Goal: Task Accomplishment & Management: Manage account settings

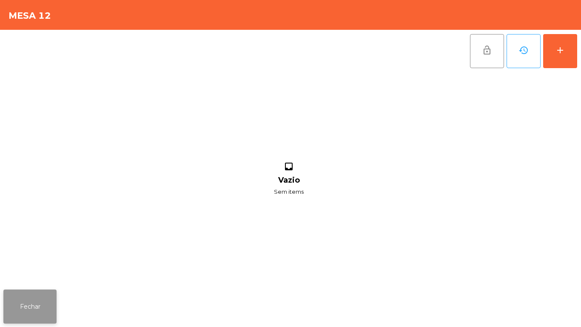
click at [41, 302] on button "Fechar" at bounding box center [29, 306] width 53 height 34
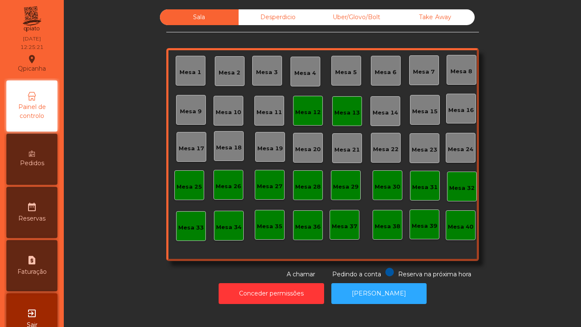
click at [452, 110] on div "Mesa 16" at bounding box center [461, 110] width 26 height 9
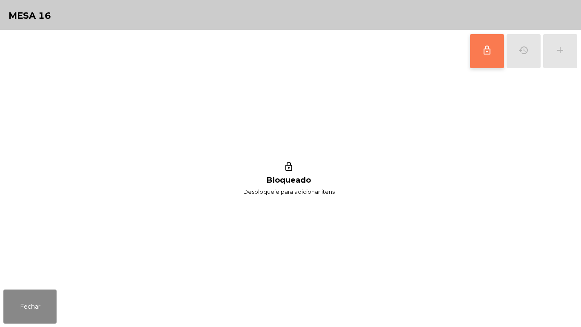
click at [478, 59] on button "lock_outline" at bounding box center [487, 51] width 34 height 34
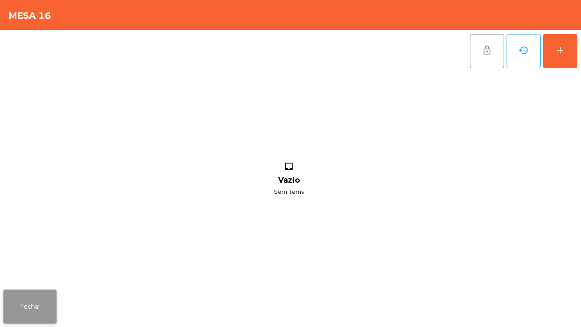
click at [43, 306] on button "Fechar" at bounding box center [29, 306] width 53 height 34
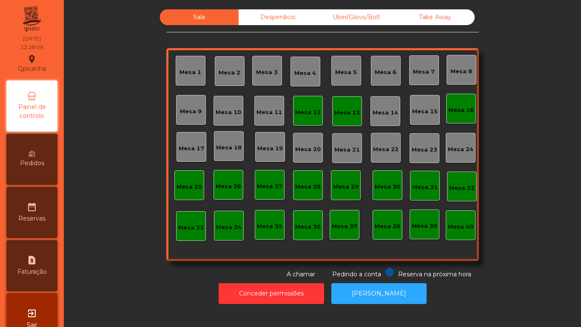
click at [305, 111] on div "Mesa 12" at bounding box center [308, 112] width 26 height 9
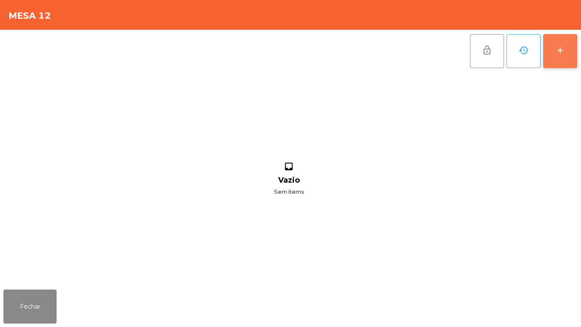
click at [555, 56] on button "add" at bounding box center [560, 51] width 34 height 34
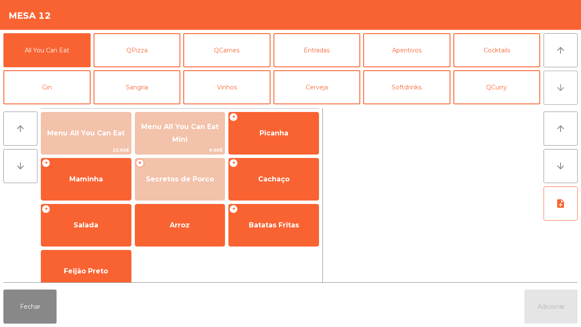
click at [555, 85] on button "arrow_downward" at bounding box center [561, 88] width 34 height 34
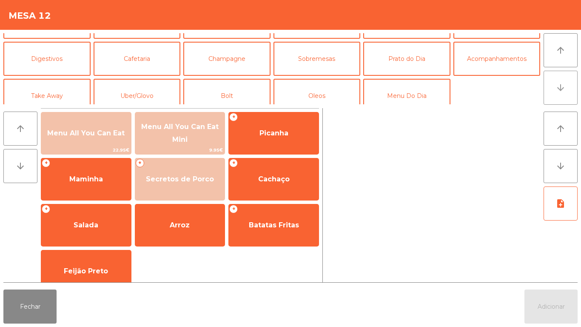
scroll to position [74, 0]
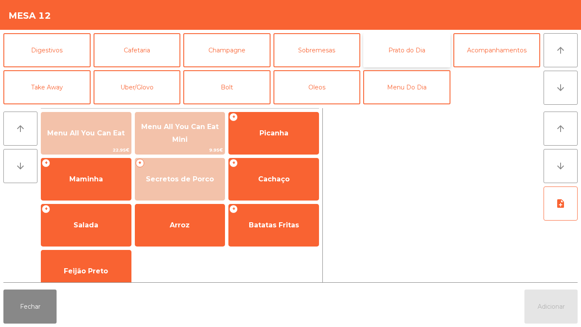
click at [413, 49] on button "Prato do Dia" at bounding box center [406, 50] width 87 height 34
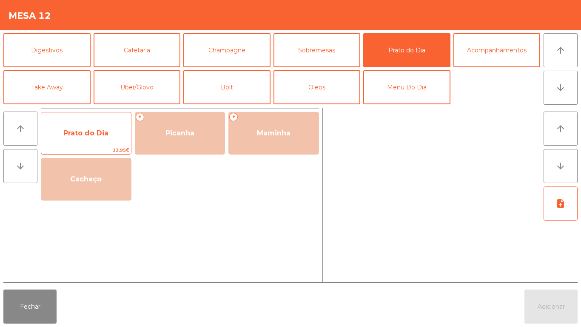
click at [98, 137] on span "Prato do Dia" at bounding box center [86, 133] width 90 height 23
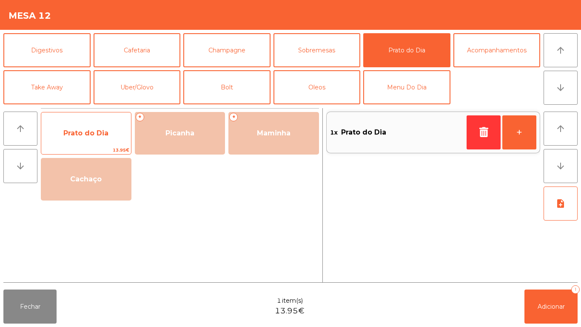
click at [103, 126] on span "Prato do Dia" at bounding box center [86, 133] width 90 height 23
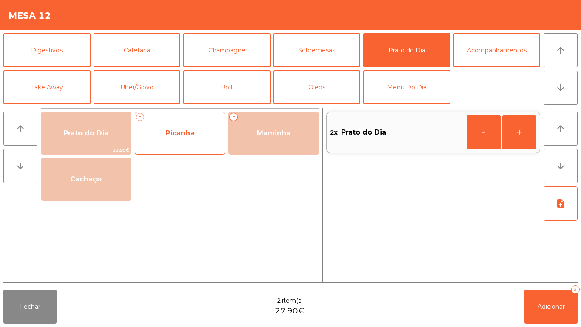
click at [191, 131] on span "Picanha" at bounding box center [179, 133] width 29 height 8
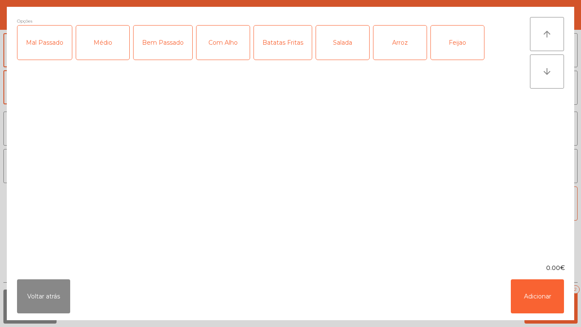
click at [108, 40] on div "Médio" at bounding box center [102, 43] width 53 height 34
click at [225, 45] on div "Com Alho" at bounding box center [223, 43] width 53 height 34
click at [403, 43] on div "Arroz" at bounding box center [399, 43] width 53 height 34
click at [460, 44] on div "Feijao" at bounding box center [457, 43] width 53 height 34
click at [280, 46] on div "Batatas Fritas" at bounding box center [283, 43] width 58 height 34
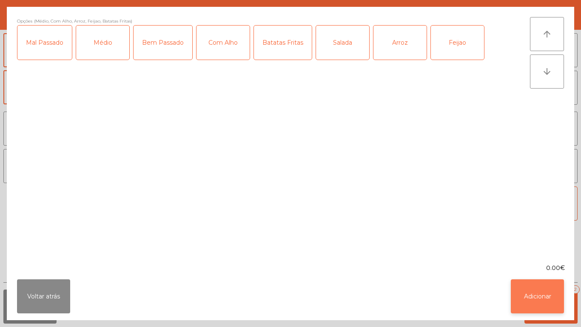
click at [530, 294] on button "Adicionar" at bounding box center [537, 296] width 53 height 34
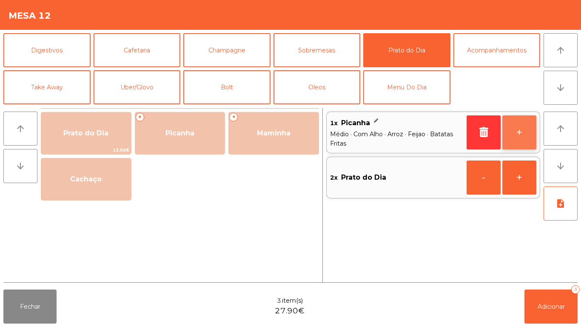
click at [514, 132] on button "+" at bounding box center [519, 132] width 34 height 34
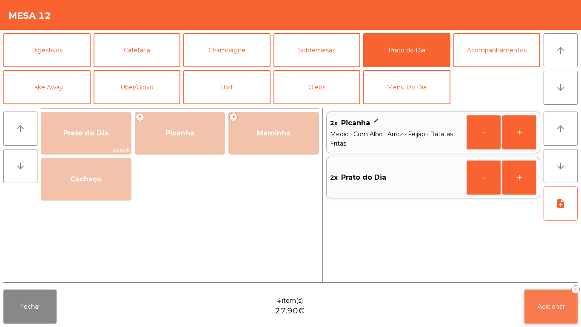
click at [549, 301] on button "Adicionar 4" at bounding box center [550, 306] width 53 height 34
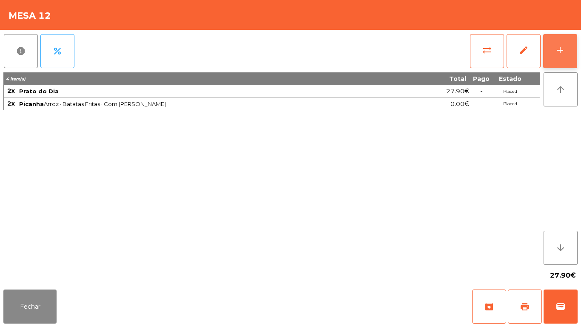
click at [560, 50] on div "add" at bounding box center [560, 50] width 10 height 10
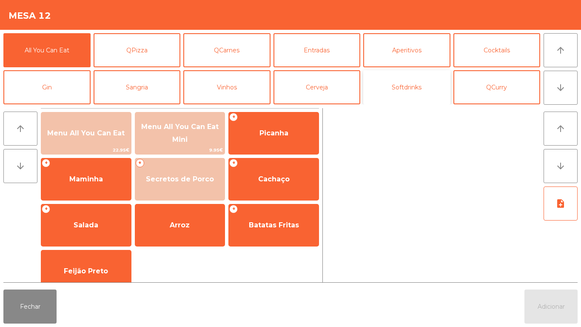
click at [410, 89] on button "Softdrinks" at bounding box center [406, 87] width 87 height 34
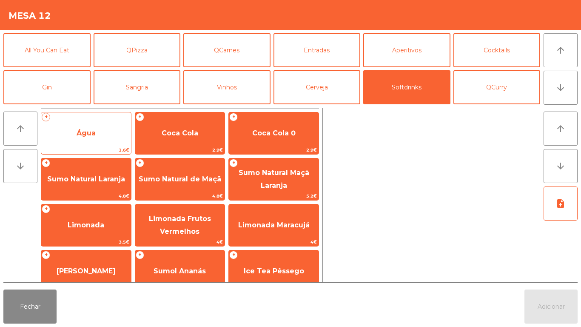
click at [100, 135] on span "Água" at bounding box center [86, 133] width 90 height 23
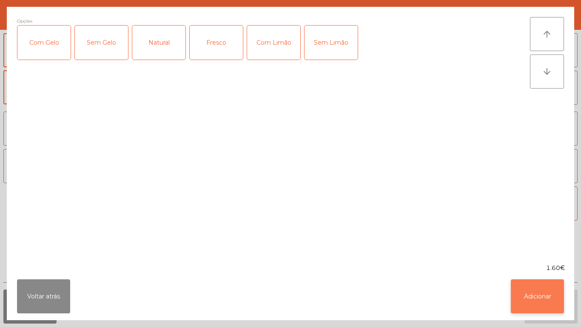
click at [530, 297] on button "Adicionar" at bounding box center [537, 296] width 53 height 34
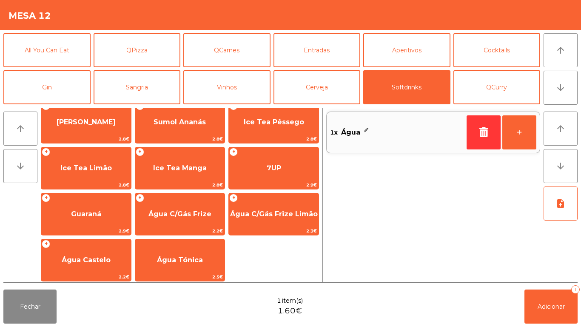
scroll to position [151, 0]
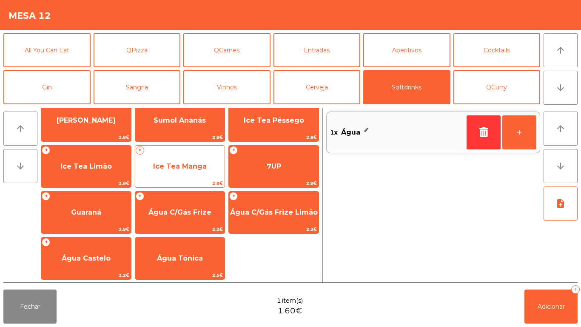
click at [184, 169] on span "Ice Tea Manga" at bounding box center [180, 166] width 54 height 8
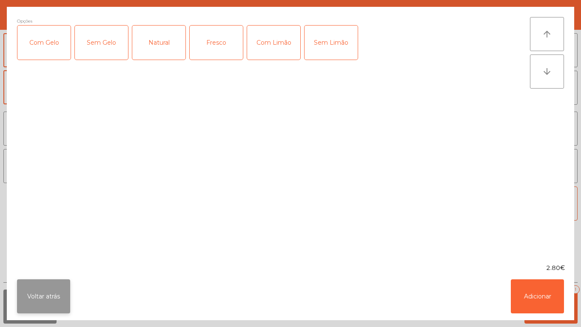
click at [49, 291] on button "Voltar atrás" at bounding box center [43, 296] width 53 height 34
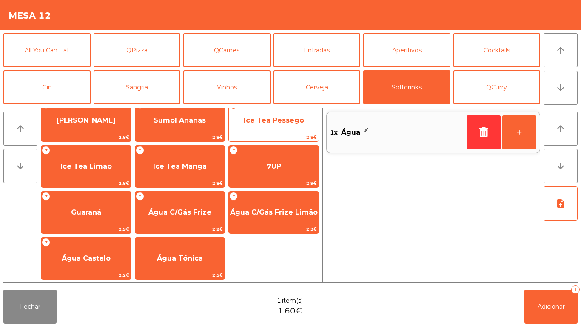
click at [269, 125] on span "Ice Tea Pêssego" at bounding box center [274, 120] width 90 height 23
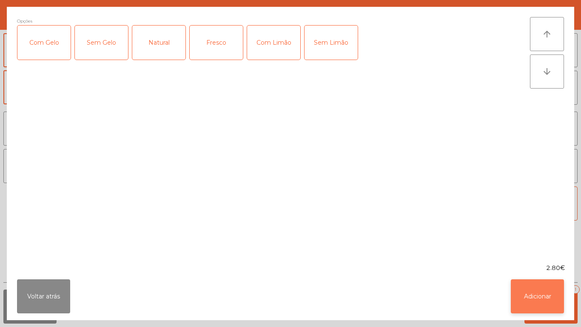
click at [529, 290] on button "Adicionar" at bounding box center [537, 296] width 53 height 34
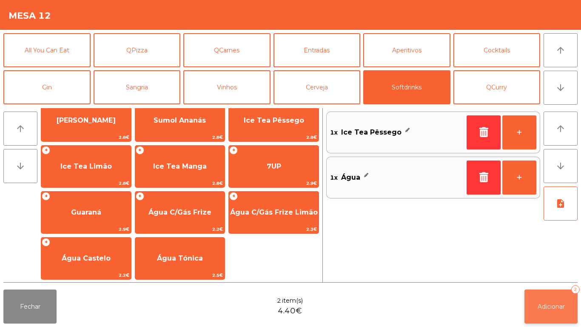
click at [556, 303] on span "Adicionar" at bounding box center [551, 306] width 27 height 8
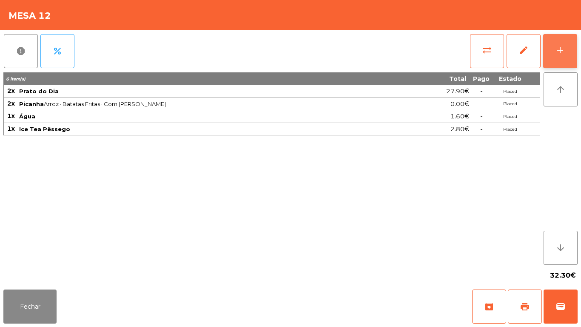
click at [566, 53] on button "add" at bounding box center [560, 51] width 34 height 34
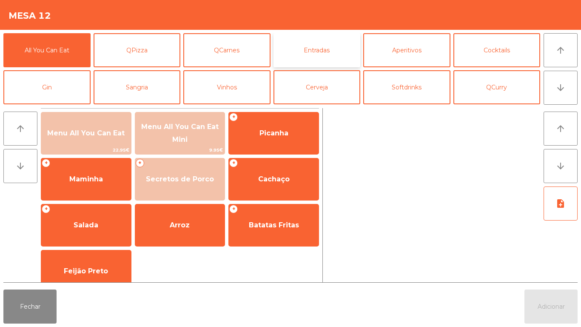
click at [320, 50] on button "Entradas" at bounding box center [317, 50] width 87 height 34
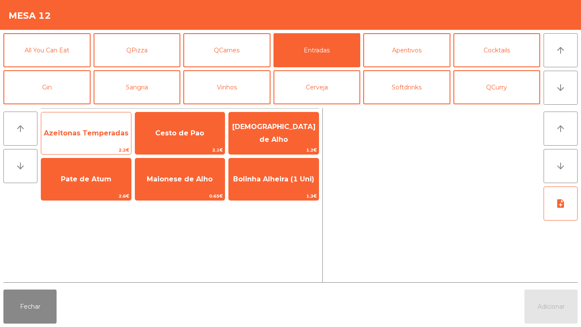
click at [93, 135] on span "Azeitonas Temperadas" at bounding box center [86, 133] width 85 height 8
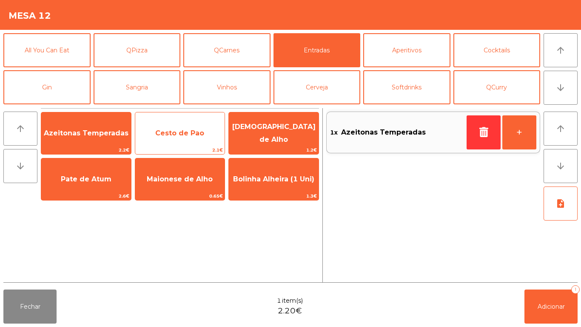
click at [180, 133] on span "Cesto de Pao" at bounding box center [179, 133] width 49 height 8
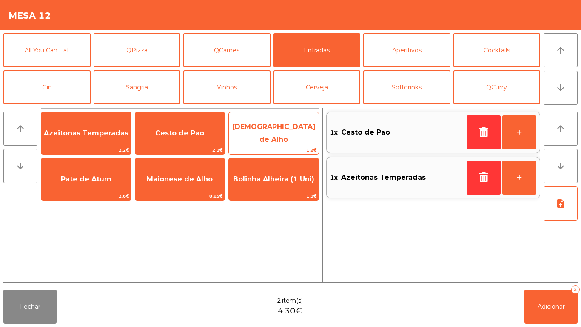
click at [276, 136] on span "[DEMOGRAPHIC_DATA] de Alho" at bounding box center [273, 133] width 83 height 21
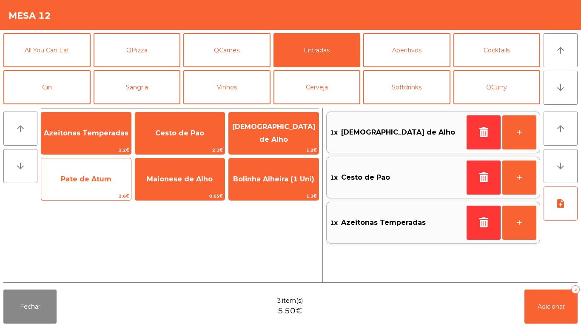
click at [86, 182] on span "Pate de Atum" at bounding box center [86, 179] width 51 height 8
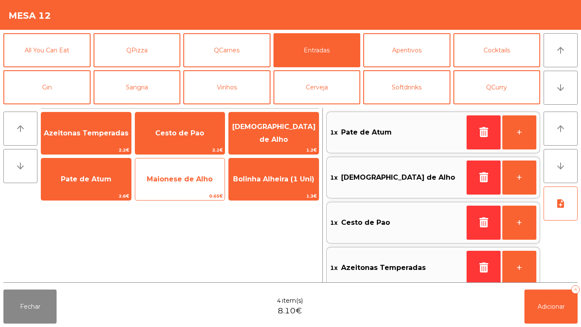
click at [187, 180] on span "Maionese de Alho" at bounding box center [180, 179] width 66 height 8
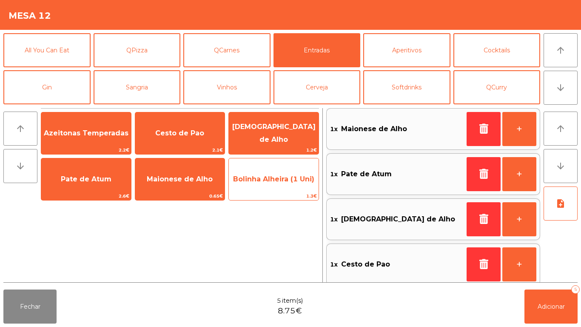
click at [265, 181] on span "Bolinha Alheira (1 Uni)" at bounding box center [273, 179] width 81 height 8
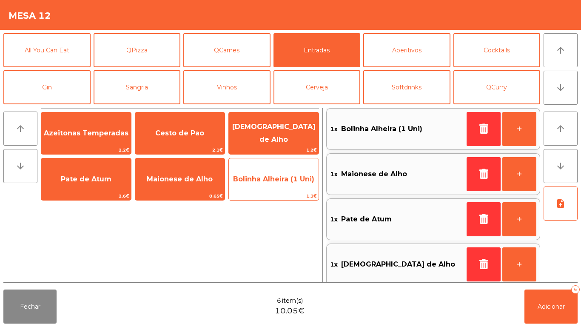
click at [266, 180] on span "Bolinha Alheira (1 Uni)" at bounding box center [273, 179] width 81 height 8
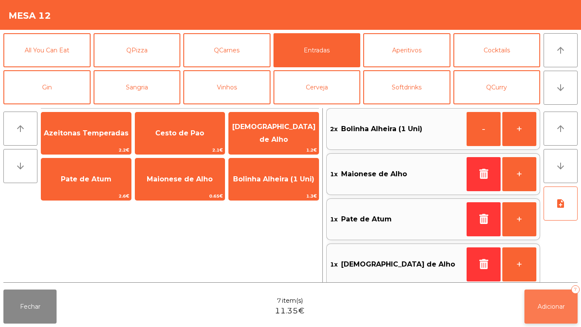
click at [554, 306] on span "Adicionar" at bounding box center [551, 306] width 27 height 8
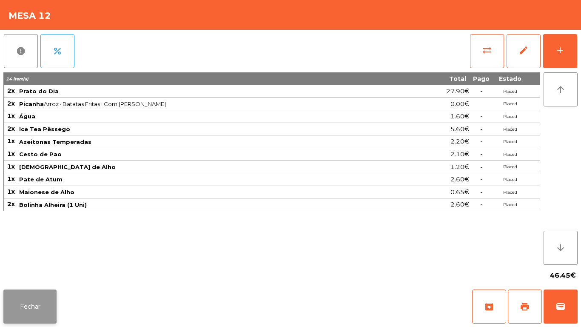
click at [24, 302] on button "Fechar" at bounding box center [29, 306] width 53 height 34
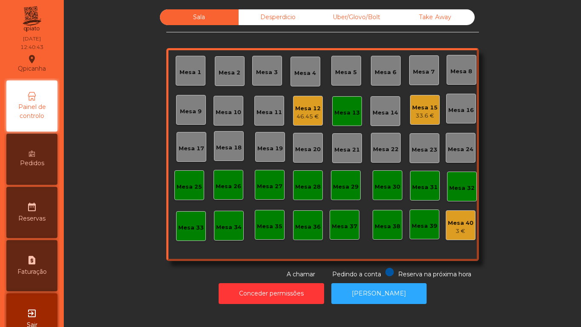
click at [418, 111] on div "Mesa 15" at bounding box center [425, 107] width 26 height 9
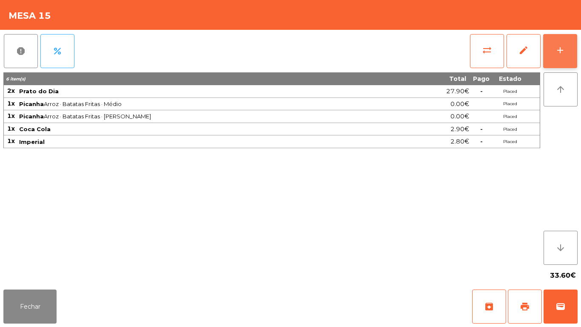
click at [554, 51] on button "add" at bounding box center [560, 51] width 34 height 34
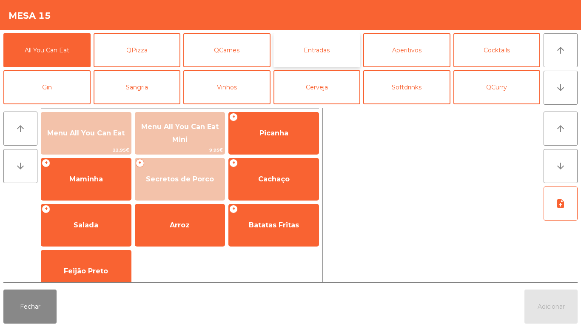
click at [322, 59] on button "Entradas" at bounding box center [317, 50] width 87 height 34
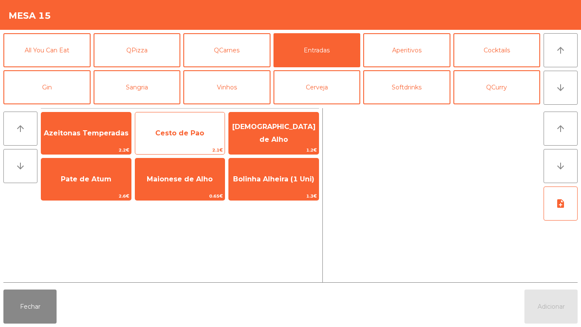
click at [182, 138] on span "Cesto de Pao" at bounding box center [180, 133] width 90 height 23
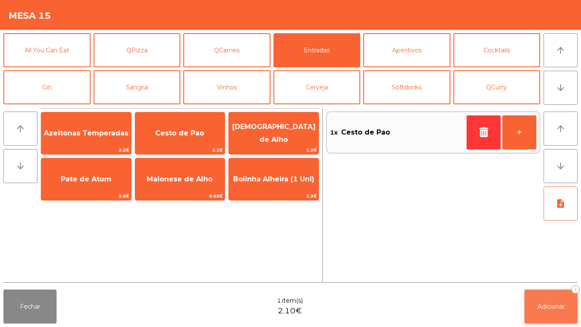
click at [550, 298] on button "Adicionar 1" at bounding box center [550, 306] width 53 height 34
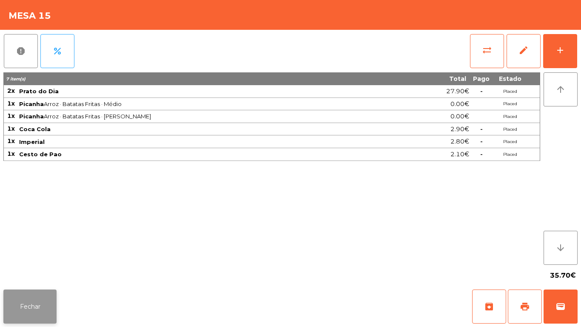
click at [27, 308] on button "Fechar" at bounding box center [29, 306] width 53 height 34
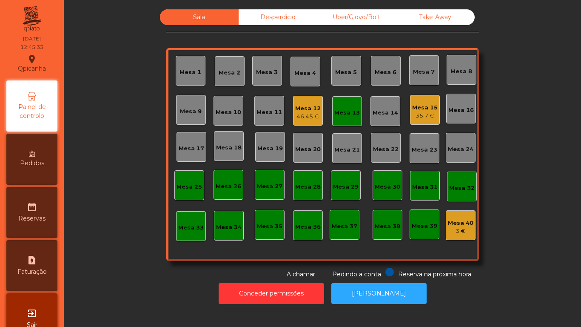
click at [267, 145] on div "Mesa 19" at bounding box center [270, 148] width 26 height 9
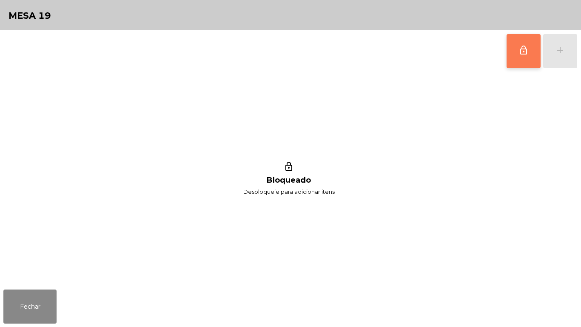
click at [519, 57] on button "lock_outline" at bounding box center [524, 51] width 34 height 34
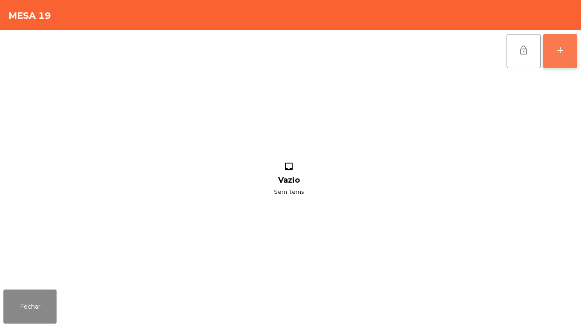
click at [563, 52] on div "add" at bounding box center [560, 50] width 10 height 10
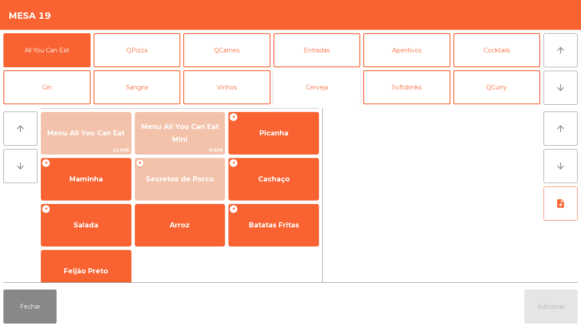
click at [312, 87] on button "Cerveja" at bounding box center [317, 87] width 87 height 34
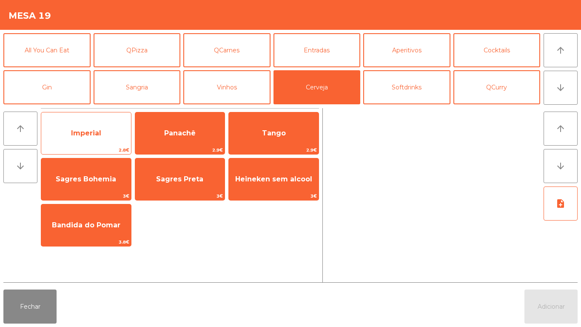
click at [88, 125] on span "Imperial" at bounding box center [86, 133] width 90 height 23
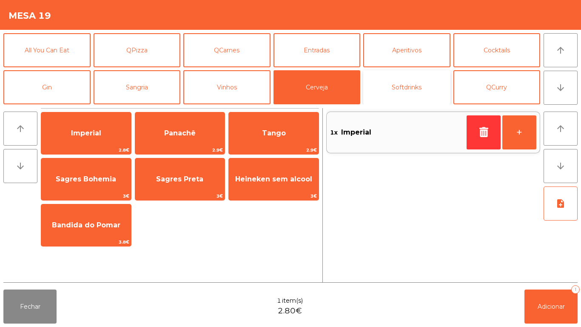
click at [408, 91] on button "Softdrinks" at bounding box center [406, 87] width 87 height 34
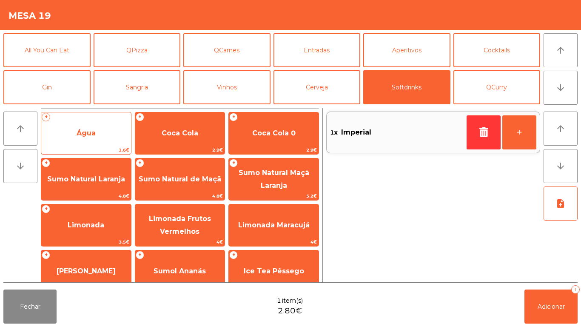
click at [88, 128] on span "Água" at bounding box center [86, 133] width 90 height 23
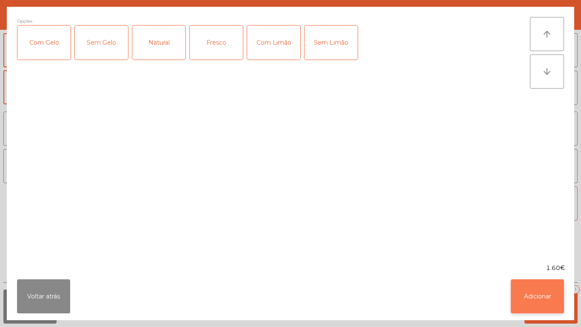
click at [530, 291] on button "Adicionar" at bounding box center [537, 296] width 53 height 34
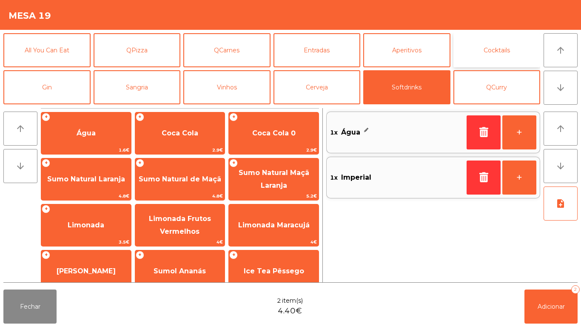
click at [501, 52] on button "Cocktails" at bounding box center [496, 50] width 87 height 34
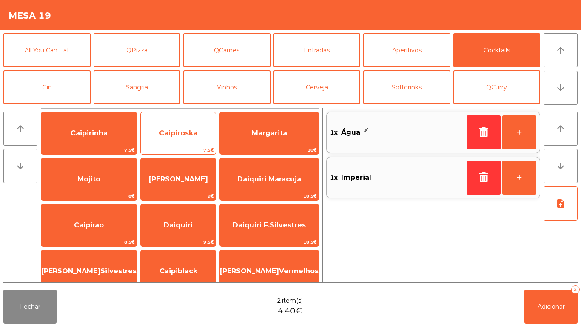
click at [182, 138] on span "Caipiroska" at bounding box center [178, 133] width 75 height 23
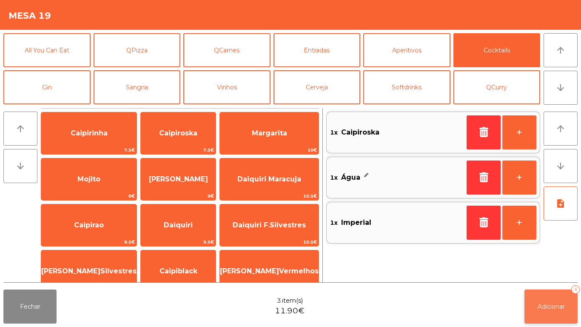
click at [550, 305] on span "Adicionar" at bounding box center [551, 306] width 27 height 8
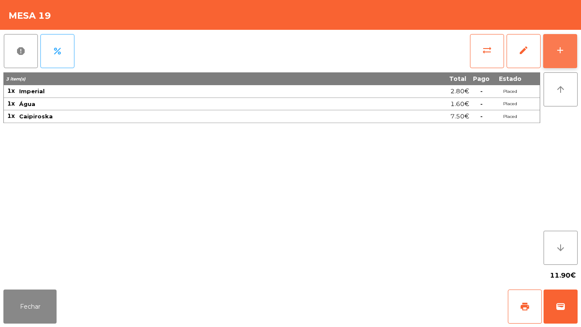
click at [552, 55] on button "add" at bounding box center [560, 51] width 34 height 34
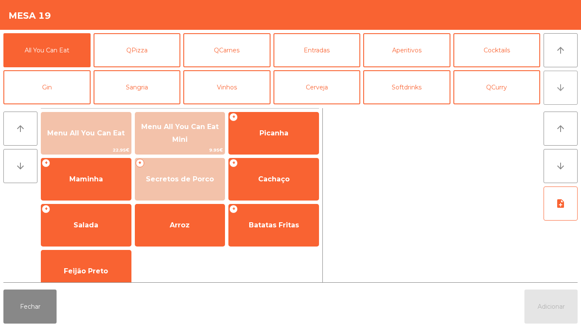
click at [552, 96] on button "arrow_downward" at bounding box center [561, 88] width 34 height 34
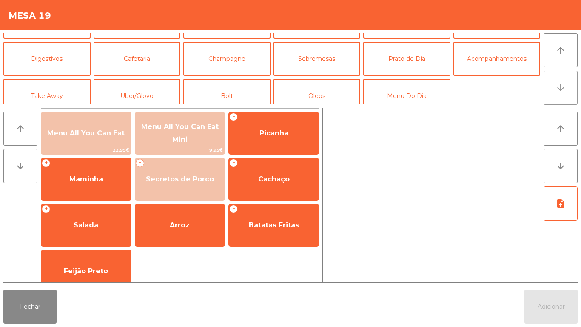
scroll to position [74, 0]
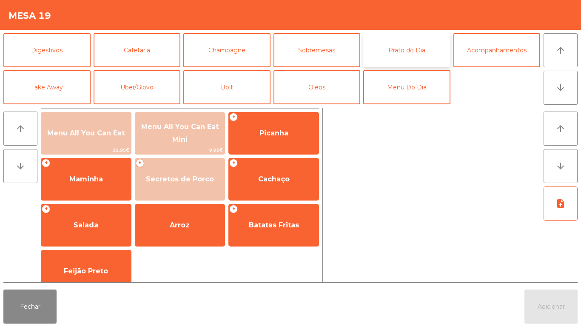
click at [400, 53] on button "Prato do Dia" at bounding box center [406, 50] width 87 height 34
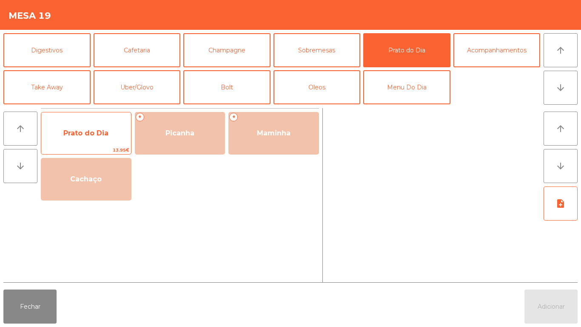
click at [83, 134] on span "Prato do Dia" at bounding box center [85, 133] width 45 height 8
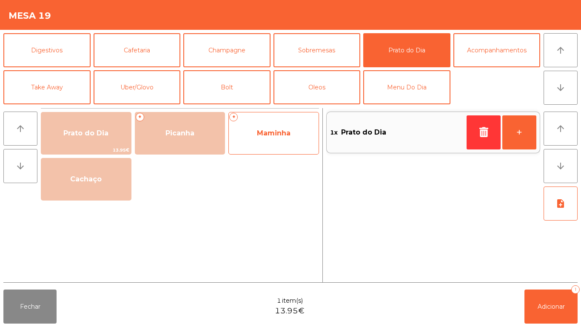
click at [270, 130] on span "Maminha" at bounding box center [274, 133] width 34 height 8
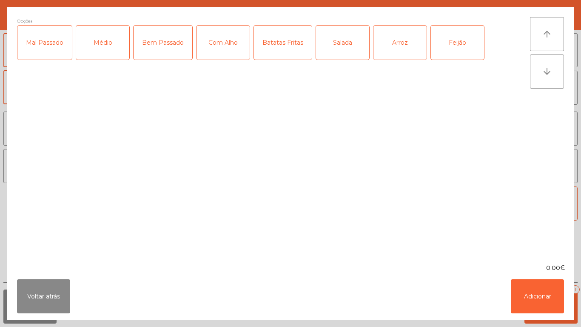
click at [106, 46] on div "Médio" at bounding box center [102, 43] width 53 height 34
click at [228, 46] on div "Com Alho" at bounding box center [223, 43] width 53 height 34
click at [286, 48] on div "Batatas Fritas" at bounding box center [283, 43] width 58 height 34
click at [394, 44] on div "Arroz" at bounding box center [399, 43] width 53 height 34
click at [457, 43] on div "Feijão" at bounding box center [457, 43] width 53 height 34
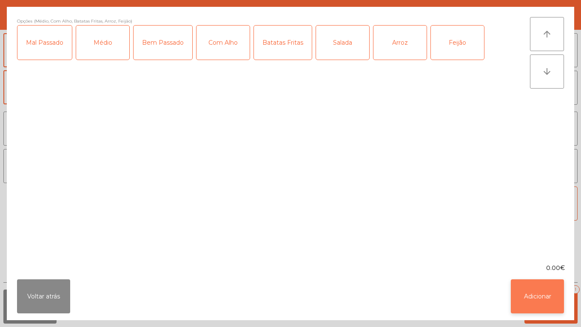
click at [529, 295] on button "Adicionar" at bounding box center [537, 296] width 53 height 34
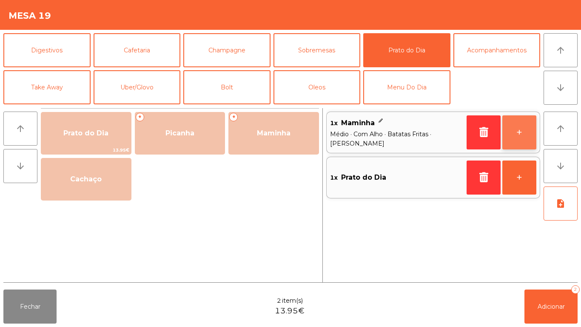
click at [515, 131] on button "+" at bounding box center [519, 132] width 34 height 34
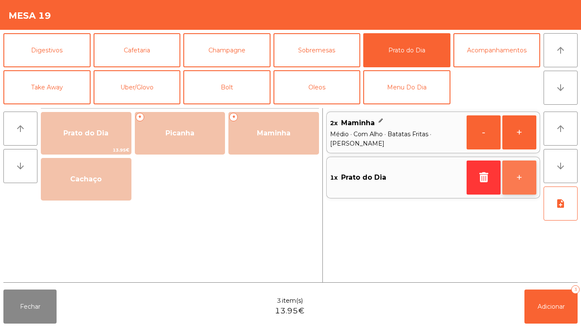
click at [513, 185] on button "+" at bounding box center [519, 177] width 34 height 34
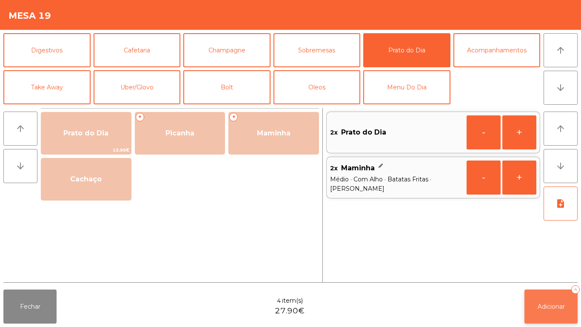
click at [549, 305] on span "Adicionar" at bounding box center [551, 306] width 27 height 8
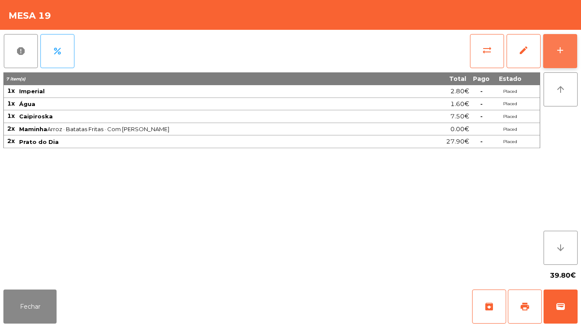
click at [556, 48] on div "add" at bounding box center [560, 50] width 10 height 10
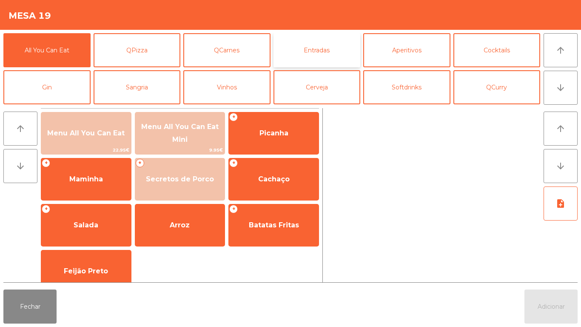
click at [319, 54] on button "Entradas" at bounding box center [317, 50] width 87 height 34
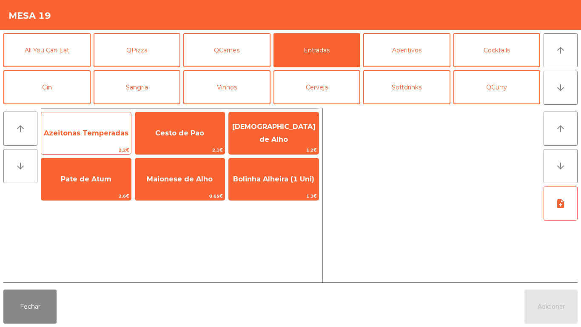
click at [80, 129] on span "Azeitonas Temperadas" at bounding box center [86, 133] width 85 height 8
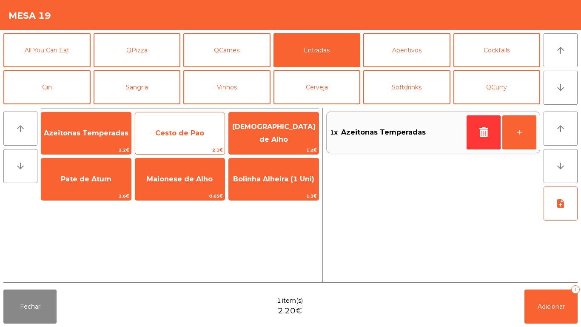
click at [180, 131] on span "Cesto de Pao" at bounding box center [179, 133] width 49 height 8
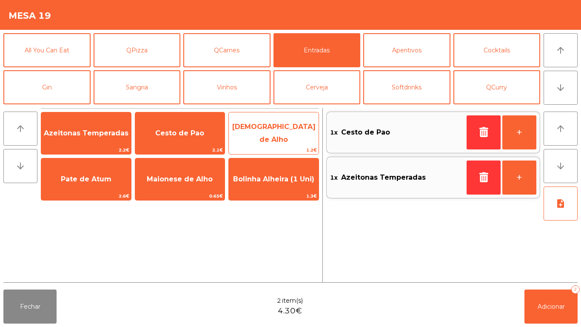
click at [268, 129] on span "[DEMOGRAPHIC_DATA] de Alho" at bounding box center [273, 133] width 83 height 21
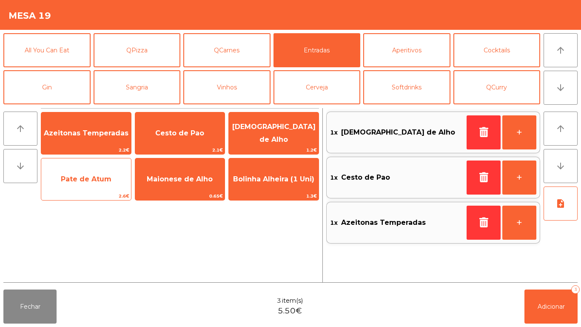
click at [93, 178] on span "Pate de Atum" at bounding box center [86, 179] width 51 height 8
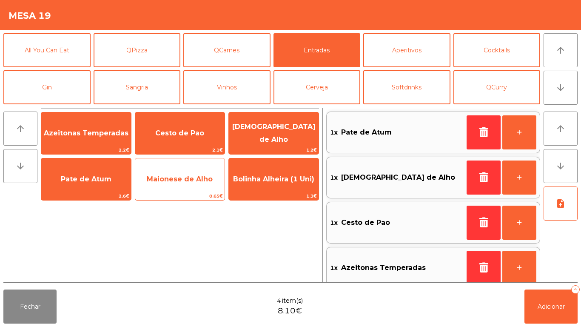
click at [182, 175] on span "Maionese de Alho" at bounding box center [180, 179] width 66 height 8
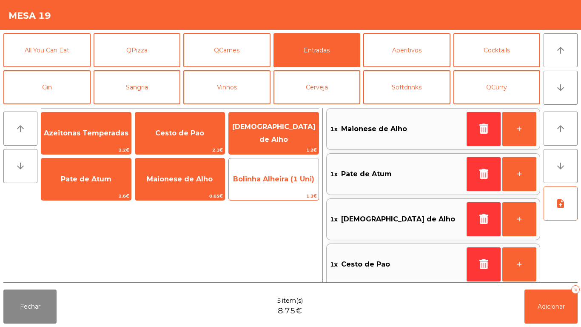
click at [262, 182] on span "Bolinha Alheira (1 Uni)" at bounding box center [273, 179] width 81 height 8
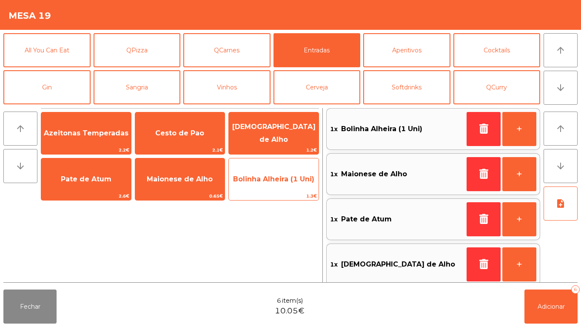
click at [269, 175] on span "Bolinha Alheira (1 Uni)" at bounding box center [273, 179] width 81 height 8
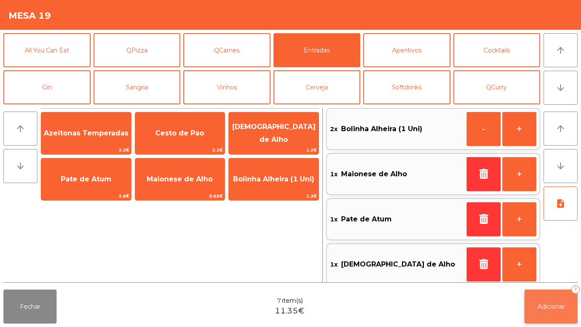
click at [538, 306] on span "Adicionar" at bounding box center [551, 306] width 27 height 8
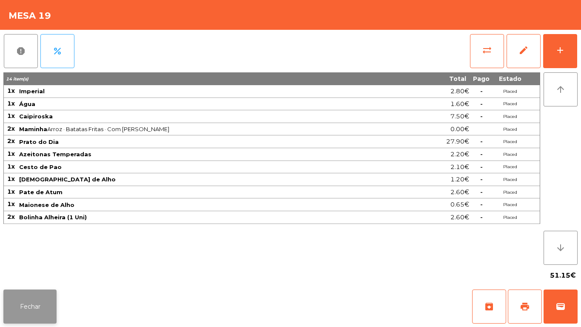
click at [25, 300] on button "Fechar" at bounding box center [29, 306] width 53 height 34
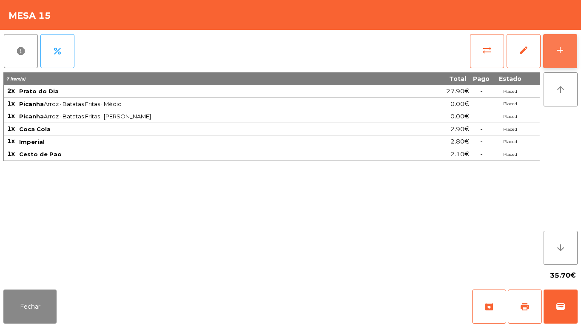
click at [555, 56] on button "add" at bounding box center [560, 51] width 34 height 34
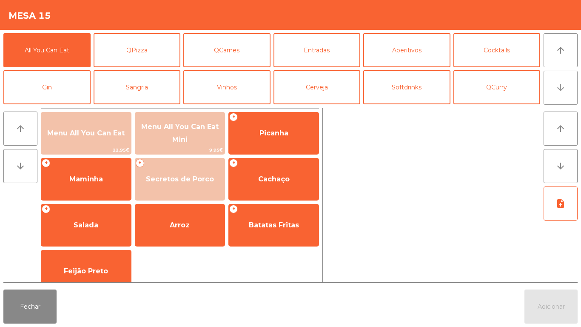
click at [568, 94] on button "arrow_downward" at bounding box center [561, 88] width 34 height 34
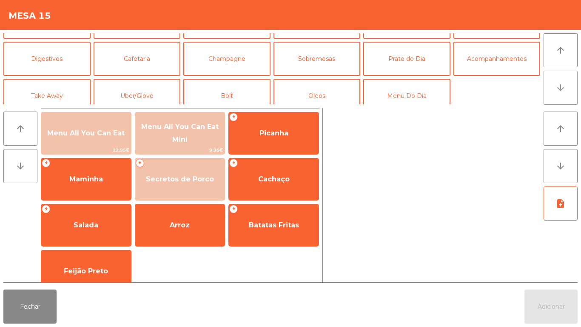
scroll to position [74, 0]
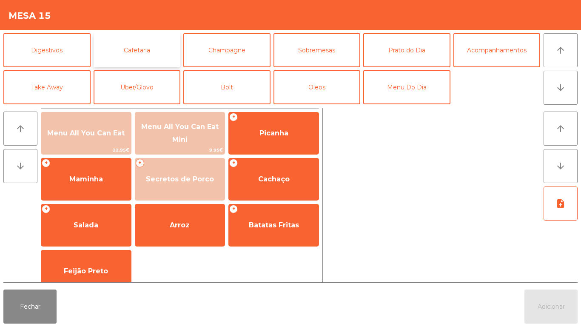
click at [151, 49] on button "Cafetaria" at bounding box center [137, 50] width 87 height 34
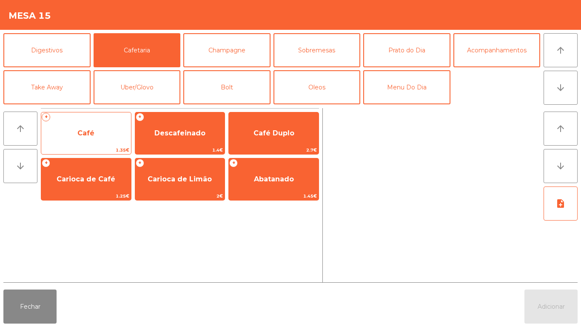
click at [89, 132] on span "Café" at bounding box center [85, 133] width 17 height 8
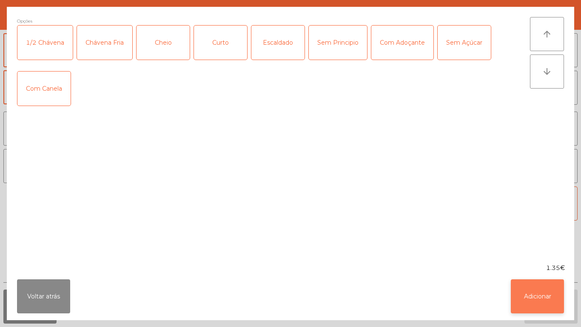
click at [529, 288] on button "Adicionar" at bounding box center [537, 296] width 53 height 34
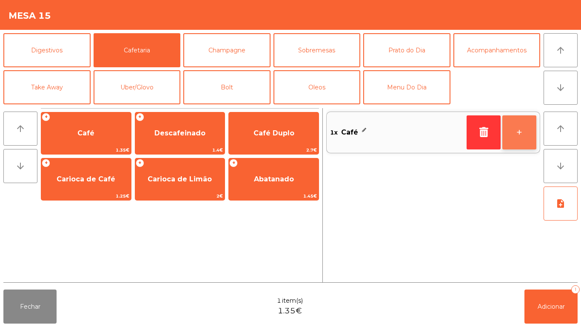
click at [514, 128] on button "+" at bounding box center [519, 132] width 34 height 34
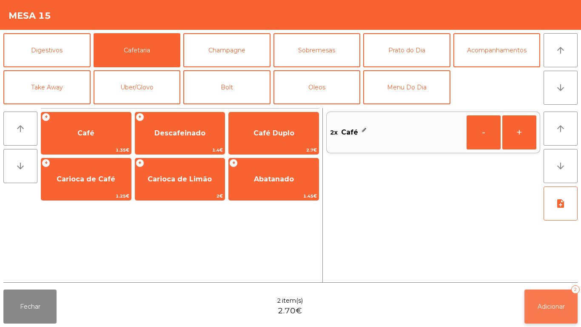
click at [552, 298] on button "Adicionar 2" at bounding box center [550, 306] width 53 height 34
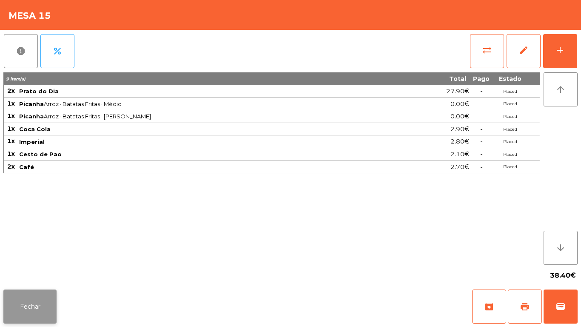
click at [29, 298] on button "Fechar" at bounding box center [29, 306] width 53 height 34
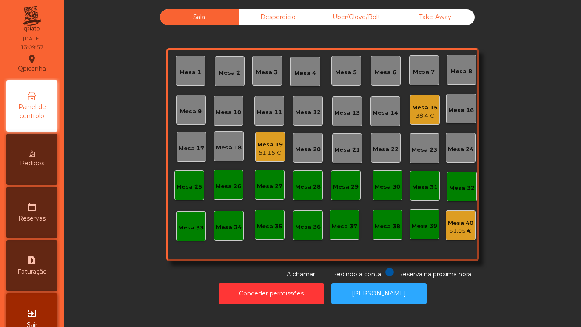
click at [261, 70] on div "Mesa 3" at bounding box center [267, 72] width 22 height 9
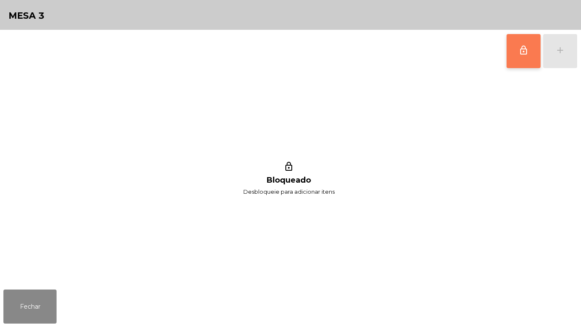
click at [513, 52] on button "lock_outline" at bounding box center [524, 51] width 34 height 34
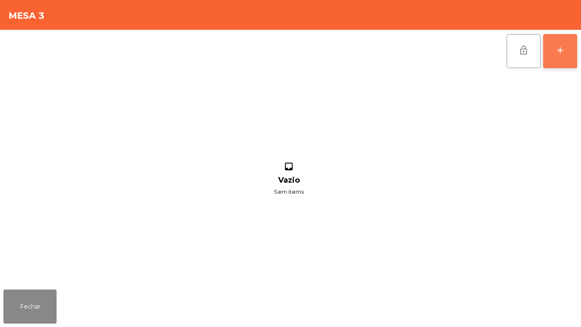
click at [564, 50] on div "add" at bounding box center [560, 50] width 10 height 10
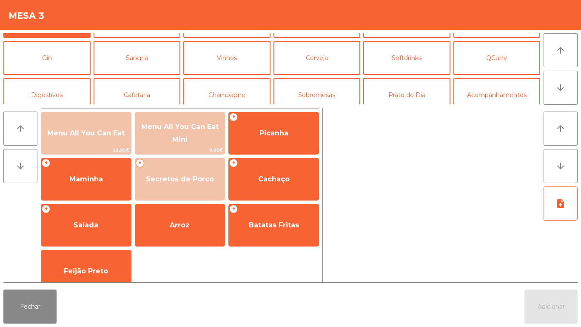
scroll to position [46, 0]
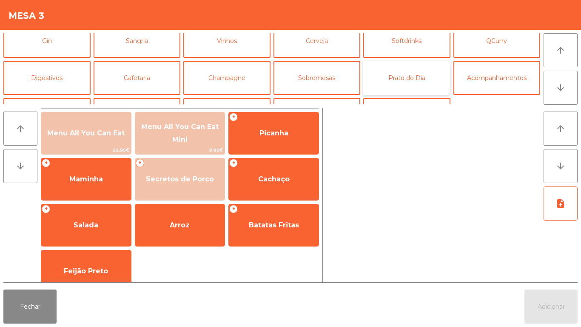
click at [408, 78] on button "Prato do Dia" at bounding box center [406, 78] width 87 height 34
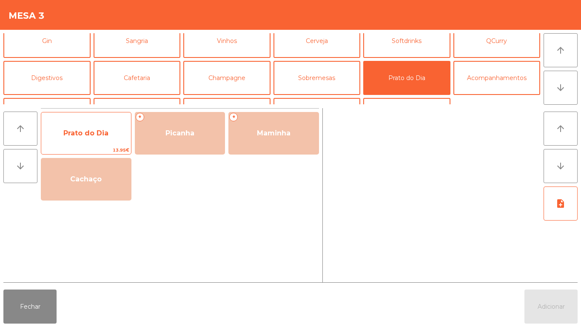
click at [90, 138] on span "Prato do Dia" at bounding box center [86, 133] width 90 height 23
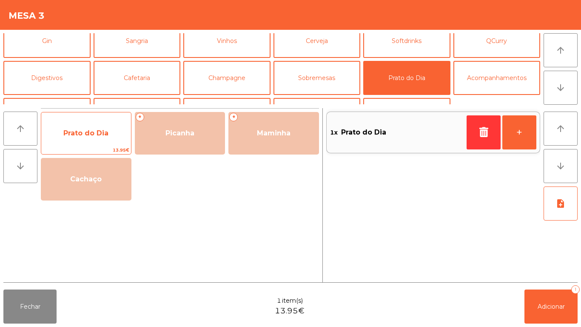
click at [87, 137] on span "Prato do Dia" at bounding box center [86, 133] width 90 height 23
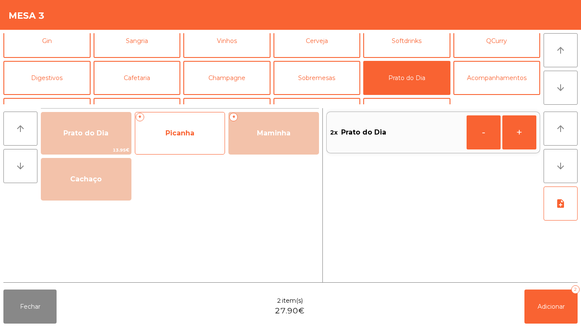
click at [169, 143] on span "Picanha" at bounding box center [180, 133] width 90 height 23
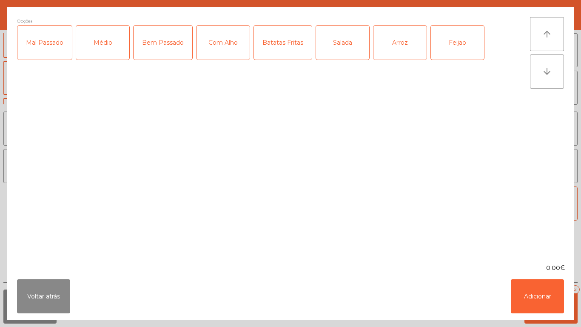
click at [107, 52] on div "Médio" at bounding box center [102, 43] width 53 height 34
click at [287, 47] on div "Batatas Fritas" at bounding box center [283, 43] width 58 height 34
click at [396, 48] on div "Arroz" at bounding box center [399, 43] width 53 height 34
click at [451, 47] on div "Feijao" at bounding box center [457, 43] width 53 height 34
click at [538, 291] on button "Adicionar" at bounding box center [537, 296] width 53 height 34
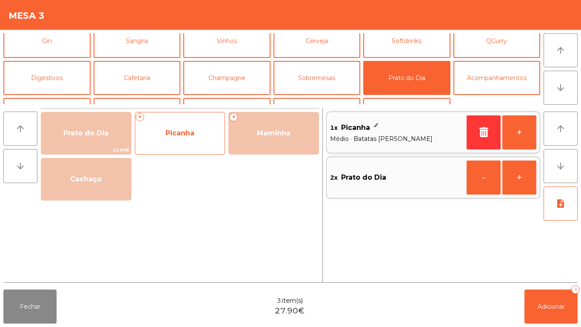
click at [189, 143] on span "Picanha" at bounding box center [180, 133] width 90 height 23
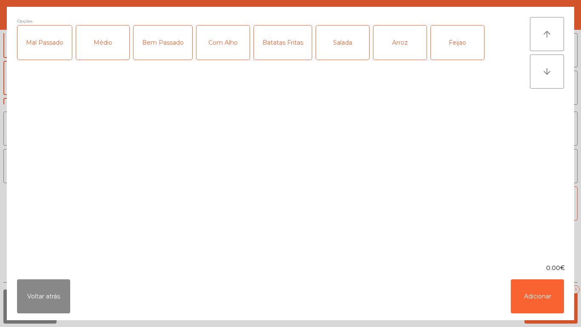
click at [108, 52] on div "Médio" at bounding box center [102, 43] width 53 height 34
click at [170, 52] on div "Bem Passado" at bounding box center [163, 43] width 59 height 34
click at [284, 52] on div "Batatas Fritas" at bounding box center [283, 43] width 58 height 34
click at [396, 48] on div "Arroz" at bounding box center [399, 43] width 53 height 34
click at [444, 49] on div "Feijao" at bounding box center [457, 43] width 53 height 34
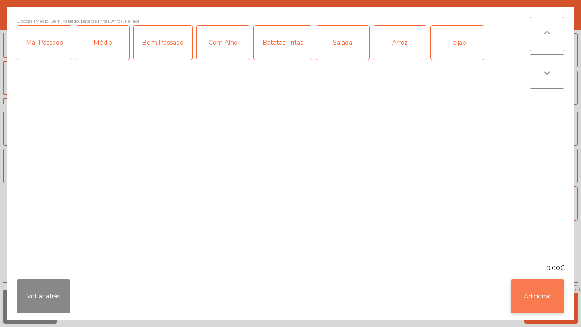
click at [536, 292] on button "Adicionar" at bounding box center [537, 296] width 53 height 34
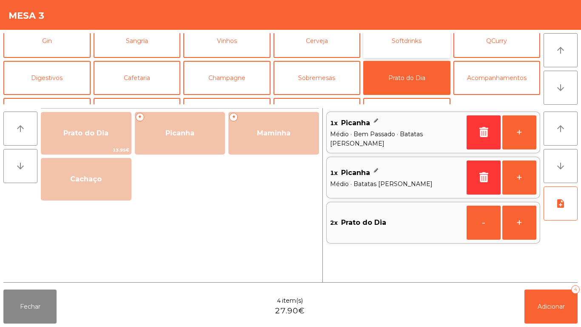
click at [396, 51] on button "Softdrinks" at bounding box center [406, 41] width 87 height 34
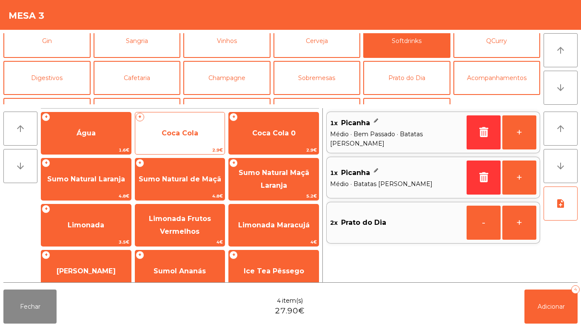
click at [188, 137] on span "Coca Cola" at bounding box center [180, 133] width 90 height 23
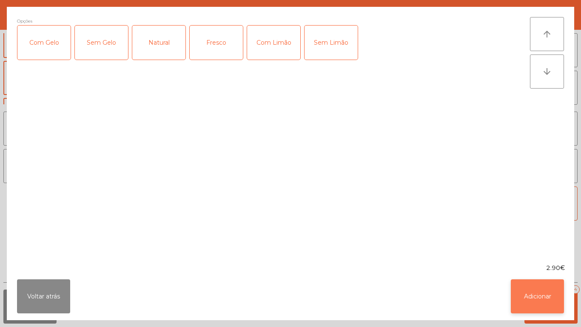
click at [535, 291] on button "Adicionar" at bounding box center [537, 296] width 53 height 34
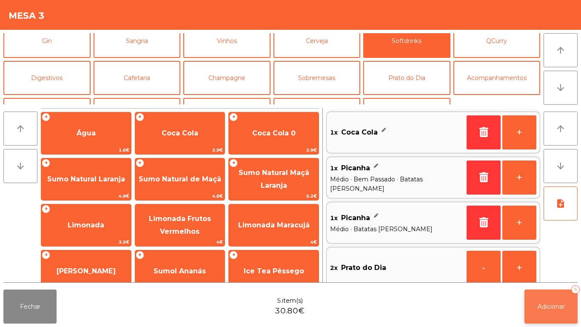
click at [549, 299] on button "Adicionar 5" at bounding box center [550, 306] width 53 height 34
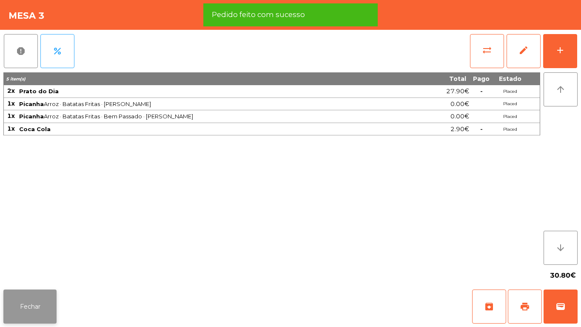
click at [41, 298] on button "Fechar" at bounding box center [29, 306] width 53 height 34
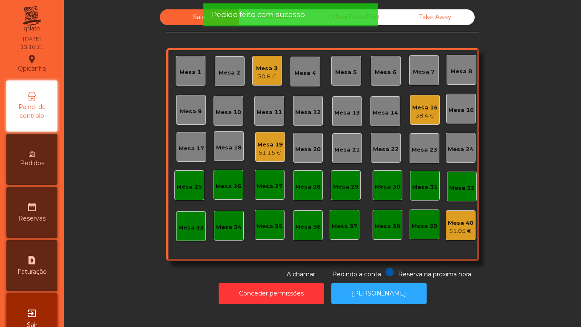
click at [419, 115] on div "38.4 €" at bounding box center [425, 115] width 26 height 9
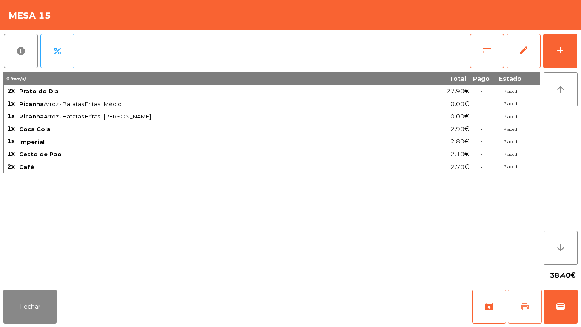
click at [524, 304] on span "print" at bounding box center [525, 306] width 10 height 10
click at [41, 296] on button "Fechar" at bounding box center [29, 306] width 53 height 34
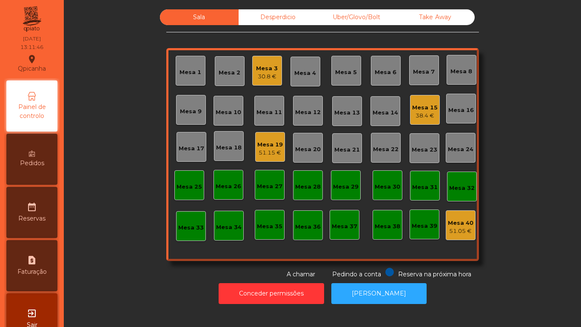
click at [266, 68] on div "Mesa 3" at bounding box center [267, 68] width 22 height 9
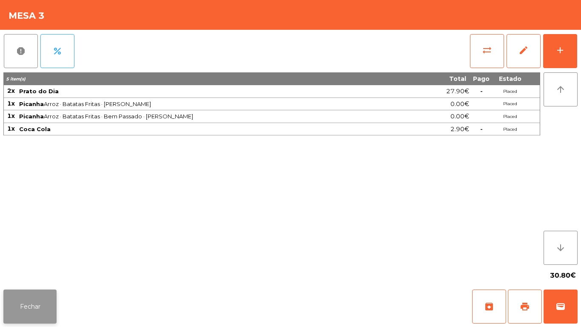
click at [20, 291] on button "Fechar" at bounding box center [29, 306] width 53 height 34
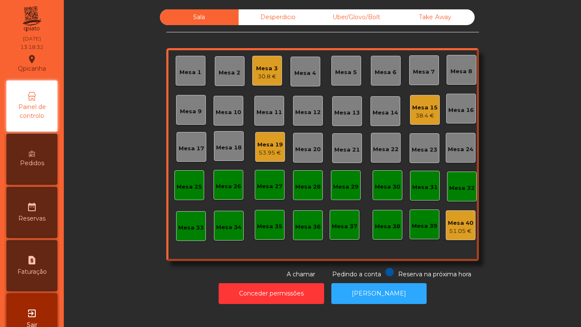
click at [302, 123] on div "Mesa 12" at bounding box center [308, 111] width 30 height 30
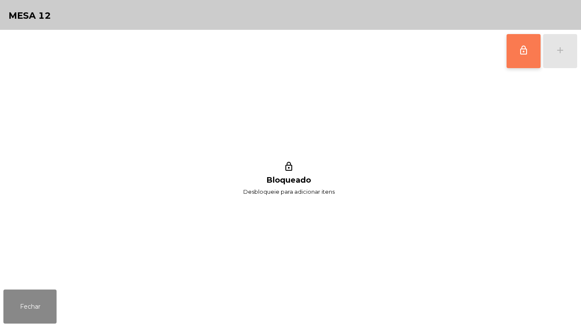
click at [519, 60] on button "lock_outline" at bounding box center [524, 51] width 34 height 34
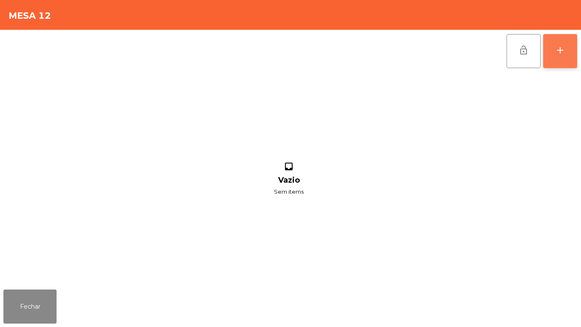
click at [559, 50] on div "add" at bounding box center [560, 50] width 10 height 10
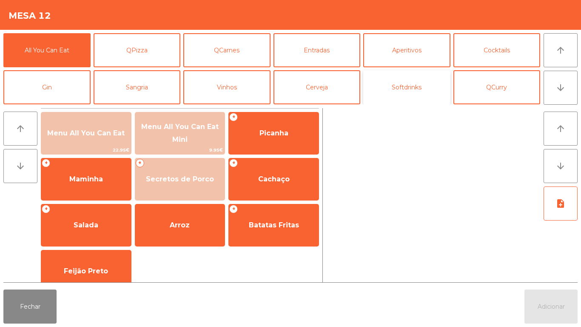
click at [399, 93] on button "Softdrinks" at bounding box center [406, 87] width 87 height 34
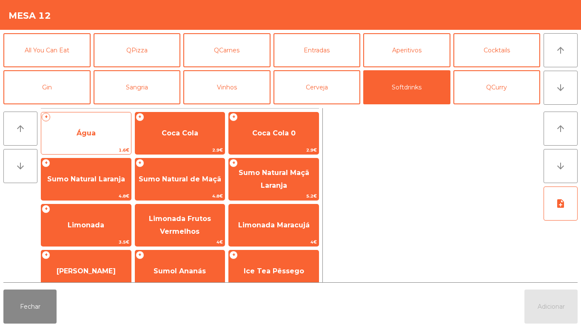
click at [103, 135] on span "Água" at bounding box center [86, 133] width 90 height 23
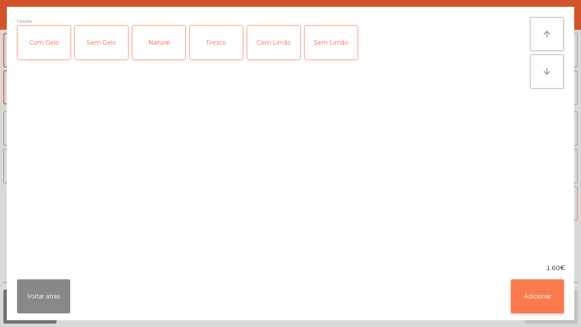
click at [533, 300] on button "Adicionar" at bounding box center [537, 296] width 53 height 34
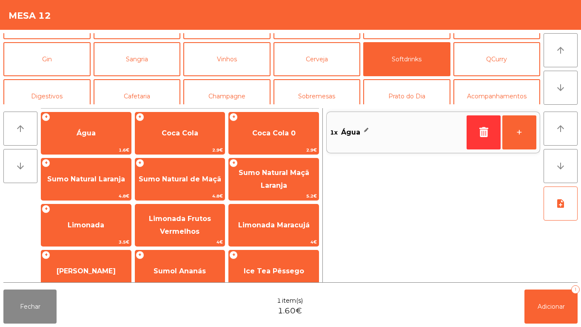
scroll to position [34, 0]
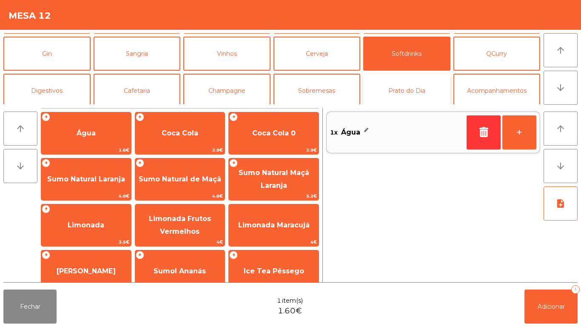
click at [419, 93] on button "Prato do Dia" at bounding box center [406, 91] width 87 height 34
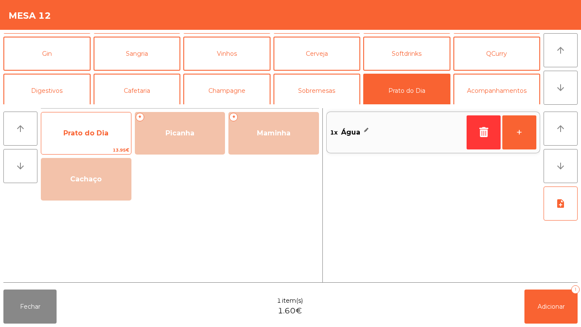
click at [87, 142] on span "Prato do Dia" at bounding box center [86, 133] width 90 height 23
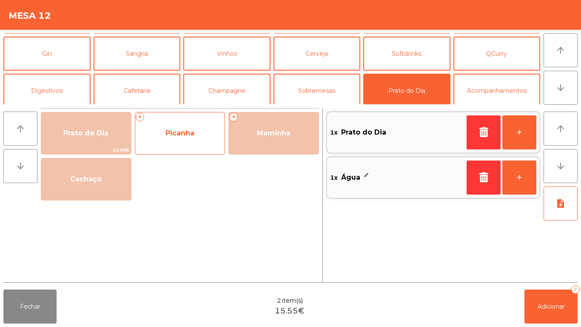
click at [179, 147] on div "+ Picanha" at bounding box center [180, 133] width 91 height 43
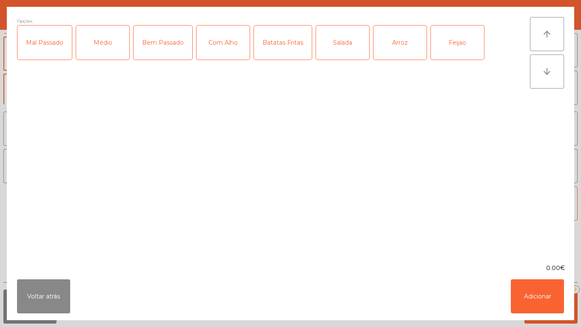
click at [108, 58] on div "Médio" at bounding box center [102, 43] width 53 height 34
click at [51, 57] on div "Mal Passado" at bounding box center [44, 43] width 54 height 34
click at [224, 48] on div "Com Alho" at bounding box center [223, 43] width 53 height 34
click at [285, 59] on div "Batatas Fritas" at bounding box center [283, 43] width 58 height 34
click at [396, 48] on div "Arroz" at bounding box center [399, 43] width 53 height 34
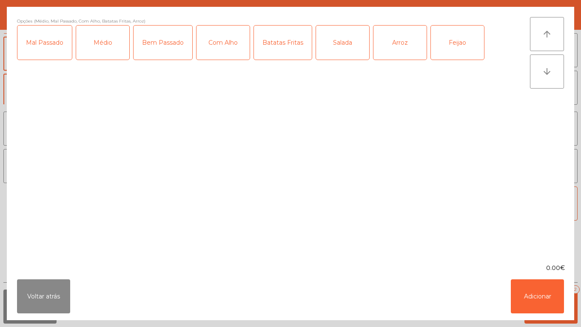
click at [451, 50] on div "Feijao" at bounding box center [457, 43] width 53 height 34
click at [535, 297] on button "Adicionar" at bounding box center [537, 296] width 53 height 34
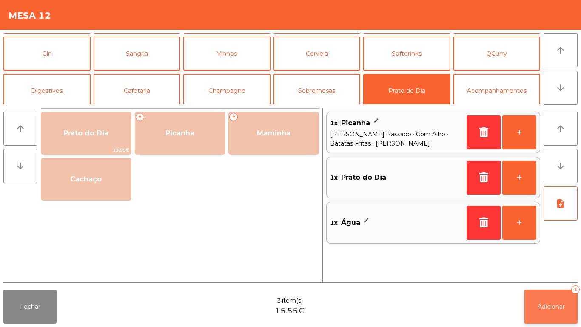
click at [551, 308] on span "Adicionar" at bounding box center [551, 306] width 27 height 8
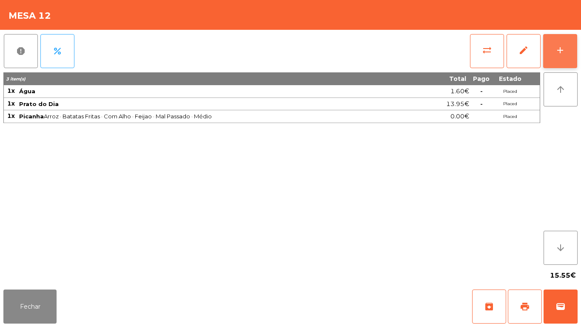
click at [552, 51] on button "add" at bounding box center [560, 51] width 34 height 34
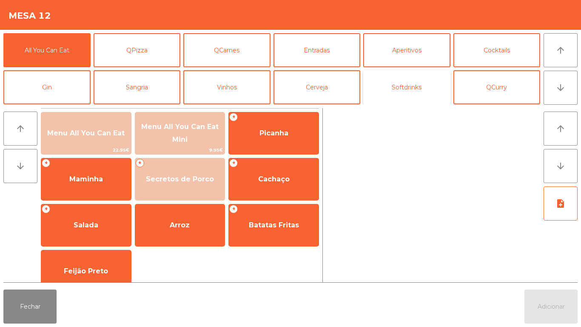
click at [405, 95] on button "Softdrinks" at bounding box center [406, 87] width 87 height 34
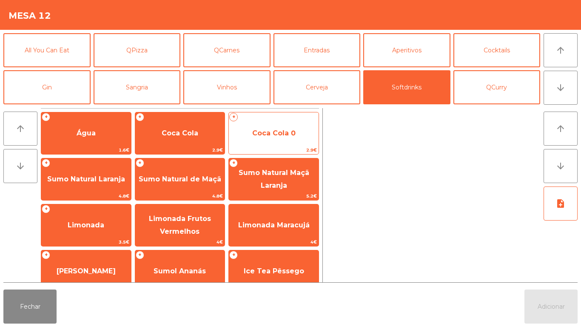
click at [274, 136] on span "Coca Cola 0" at bounding box center [273, 133] width 43 height 8
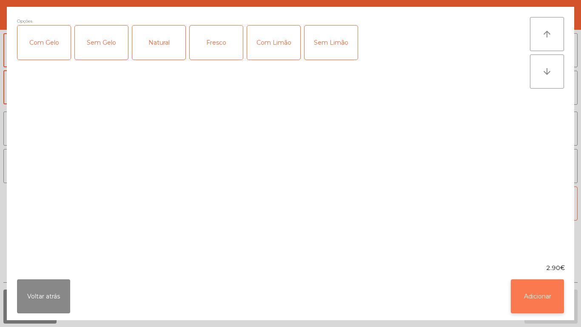
click at [542, 299] on button "Adicionar" at bounding box center [537, 296] width 53 height 34
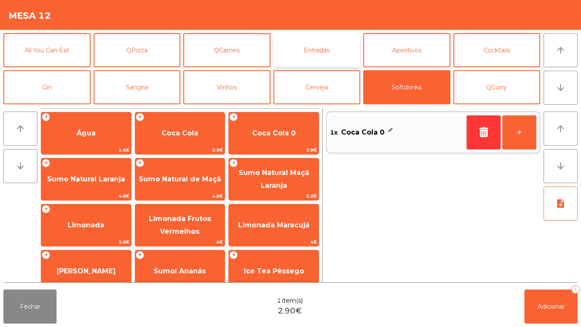
click at [314, 52] on button "Entradas" at bounding box center [317, 50] width 87 height 34
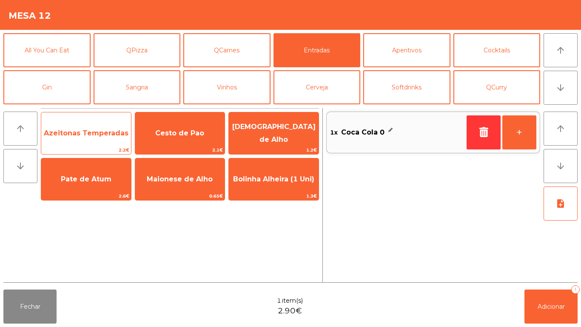
click at [93, 137] on span "Azeitonas Temperadas" at bounding box center [86, 133] width 90 height 23
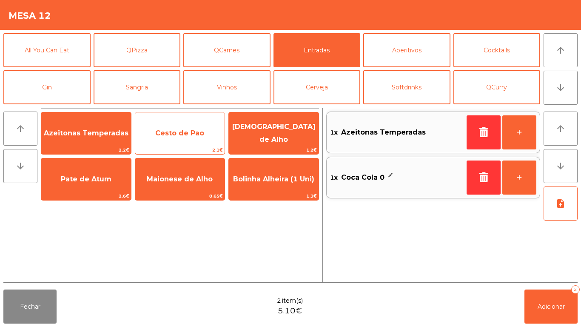
click at [179, 138] on span "Cesto de Pao" at bounding box center [180, 133] width 90 height 23
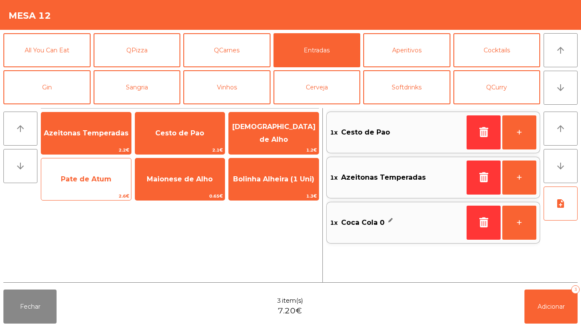
click at [76, 169] on span "Pate de Atum" at bounding box center [86, 179] width 90 height 23
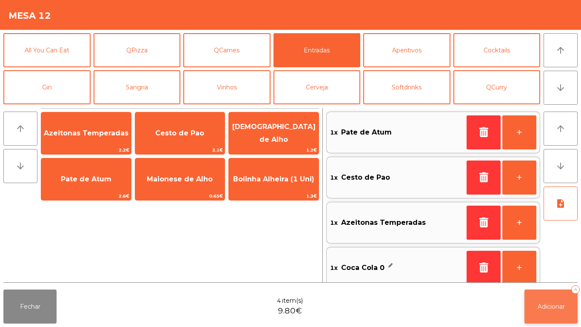
click at [549, 305] on span "Adicionar" at bounding box center [551, 306] width 27 height 8
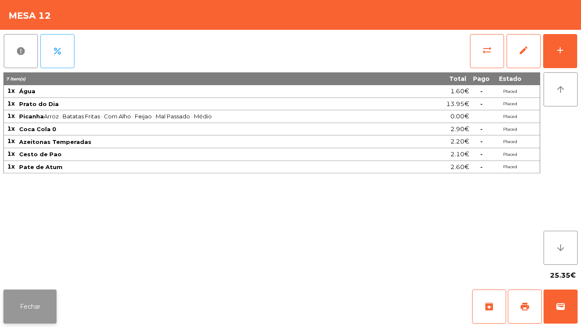
click at [36, 305] on button "Fechar" at bounding box center [29, 306] width 53 height 34
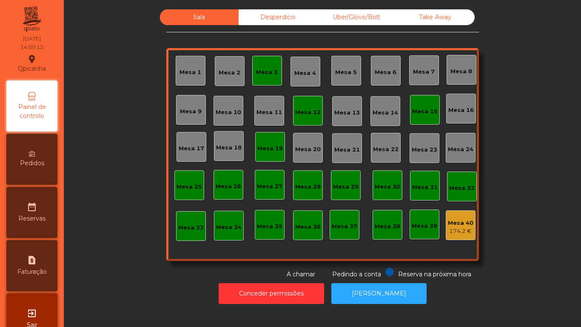
click at [302, 113] on div "Mesa 12" at bounding box center [308, 112] width 26 height 9
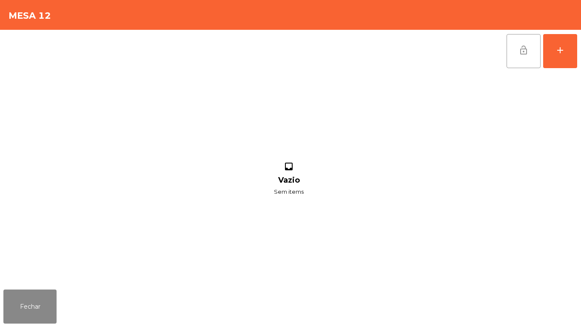
click at [515, 57] on button "lock_open" at bounding box center [524, 51] width 34 height 34
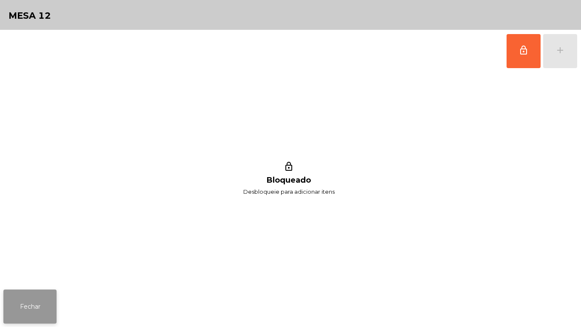
click at [34, 300] on button "Fechar" at bounding box center [29, 306] width 53 height 34
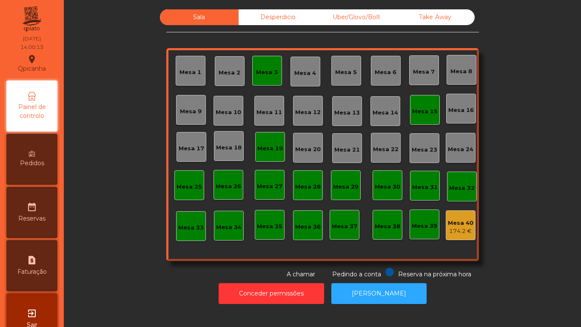
click at [427, 113] on div "Mesa 15" at bounding box center [425, 111] width 26 height 9
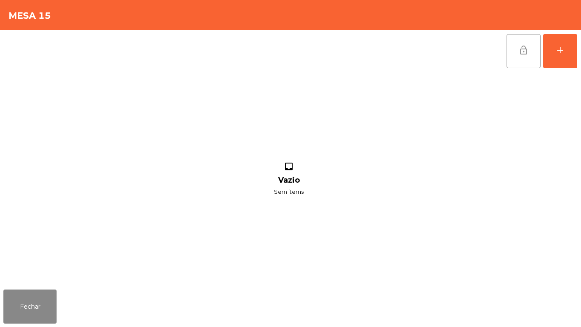
click at [514, 51] on button "lock_open" at bounding box center [524, 51] width 34 height 34
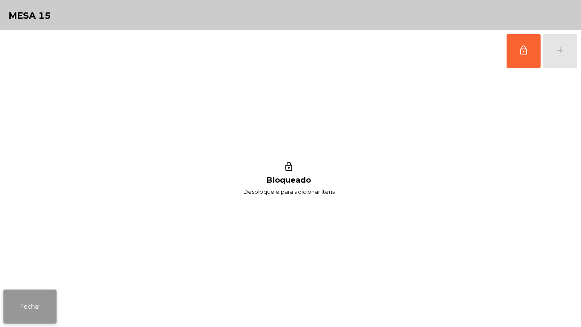
click at [29, 305] on button "Fechar" at bounding box center [29, 306] width 53 height 34
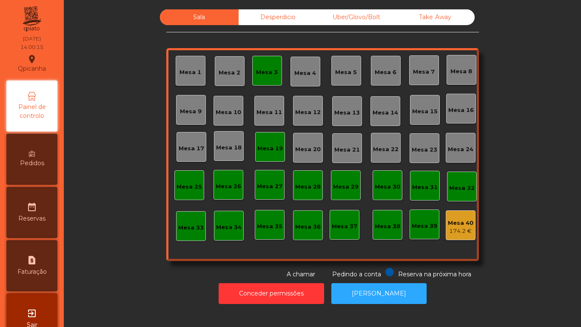
click at [261, 70] on div "Mesa 3" at bounding box center [267, 72] width 22 height 9
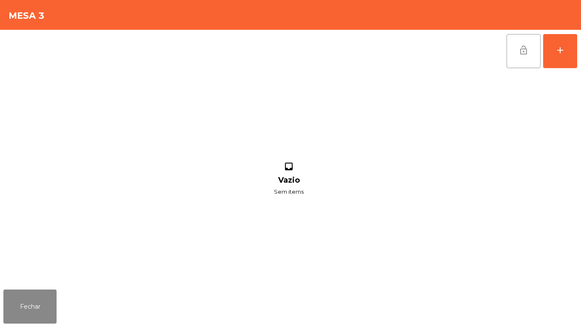
click at [524, 51] on span "lock_open" at bounding box center [524, 50] width 10 height 10
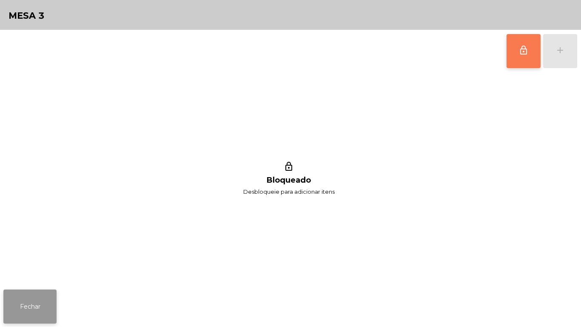
click at [29, 306] on button "Fechar" at bounding box center [29, 306] width 53 height 34
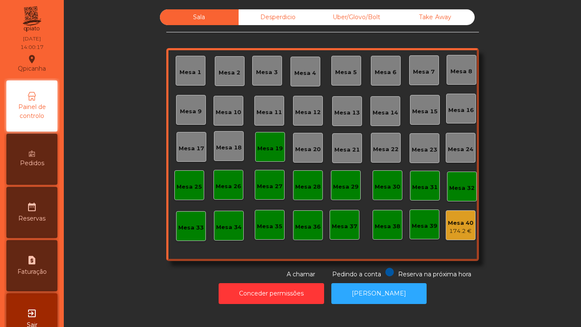
click at [265, 145] on div "Mesa 19" at bounding box center [270, 148] width 26 height 9
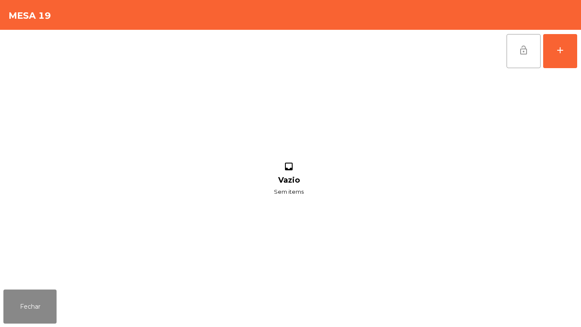
click at [518, 53] on button "lock_open" at bounding box center [524, 51] width 34 height 34
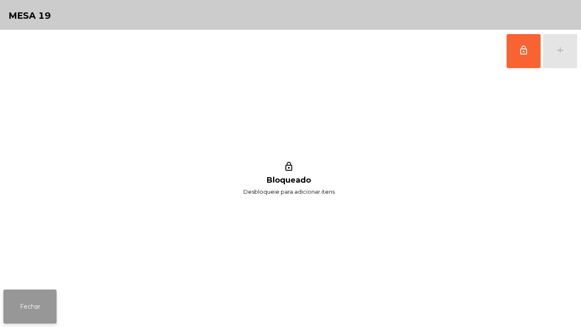
click at [30, 291] on button "Fechar" at bounding box center [29, 306] width 53 height 34
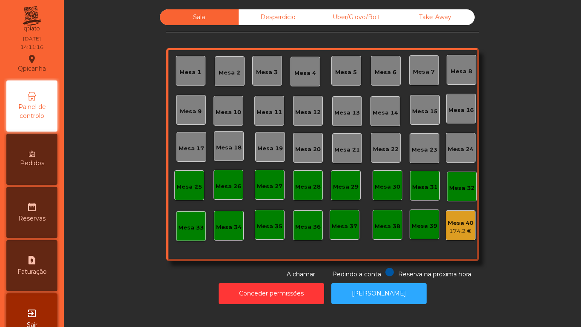
click at [223, 72] on div "Mesa 2" at bounding box center [230, 72] width 22 height 9
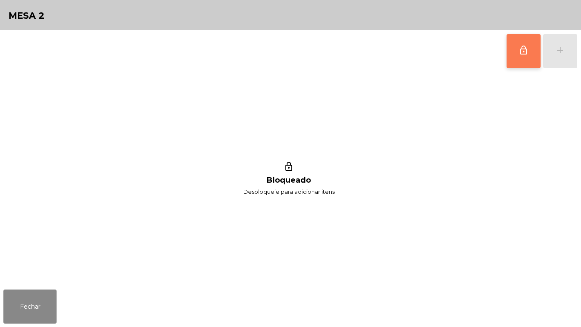
click at [523, 60] on button "lock_outline" at bounding box center [524, 51] width 34 height 34
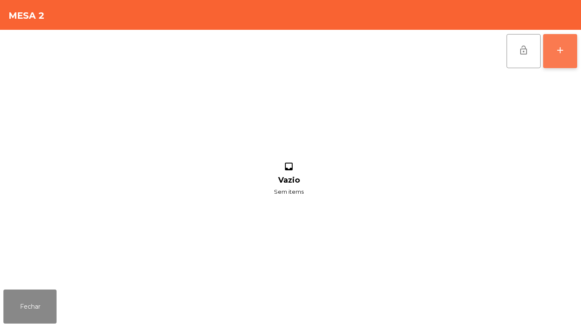
click at [559, 40] on button "add" at bounding box center [560, 51] width 34 height 34
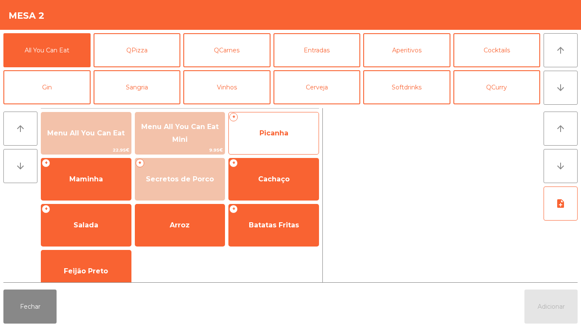
click at [268, 138] on span "Picanha" at bounding box center [274, 133] width 90 height 23
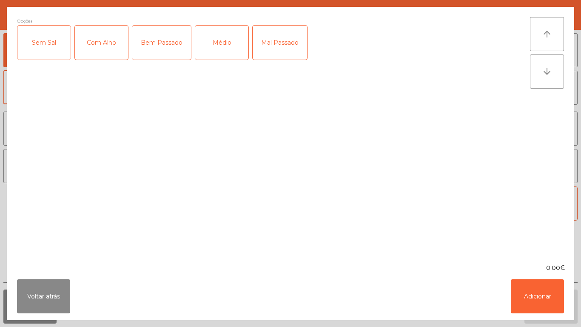
click at [100, 53] on div "Com Alho" at bounding box center [101, 43] width 53 height 34
click at [216, 56] on div "Médio" at bounding box center [221, 43] width 53 height 34
click at [533, 296] on button "Adicionar" at bounding box center [537, 296] width 53 height 34
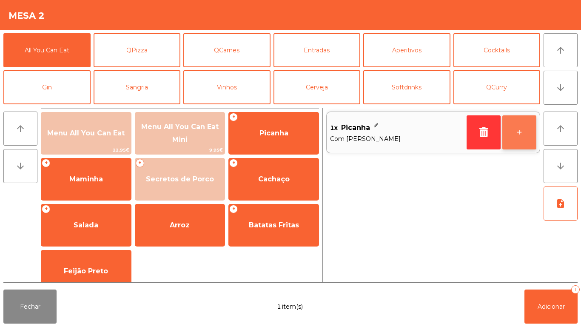
click at [512, 130] on button "+" at bounding box center [519, 132] width 34 height 34
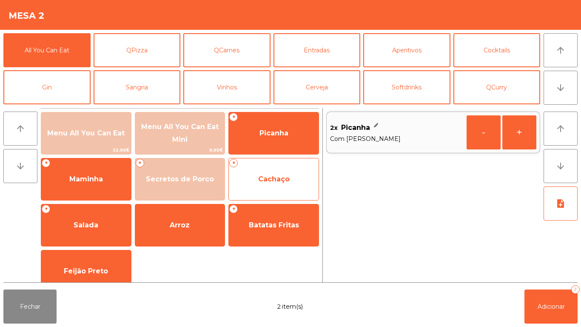
click at [274, 183] on span "Cachaço" at bounding box center [274, 179] width 90 height 23
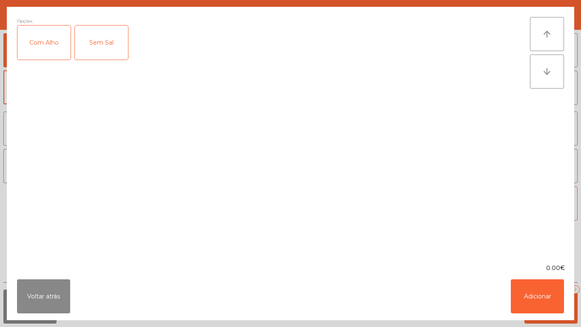
click at [50, 38] on div "Com Alho" at bounding box center [43, 43] width 53 height 34
click at [519, 288] on button "Adicionar" at bounding box center [537, 296] width 53 height 34
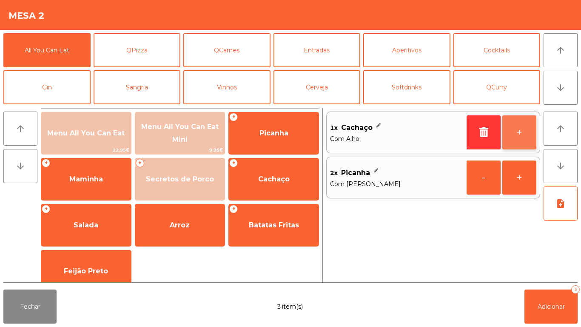
click at [515, 131] on button "+" at bounding box center [519, 132] width 34 height 34
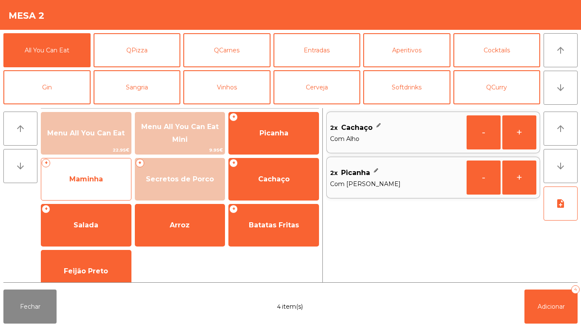
click at [96, 186] on span "Maminha" at bounding box center [86, 179] width 90 height 23
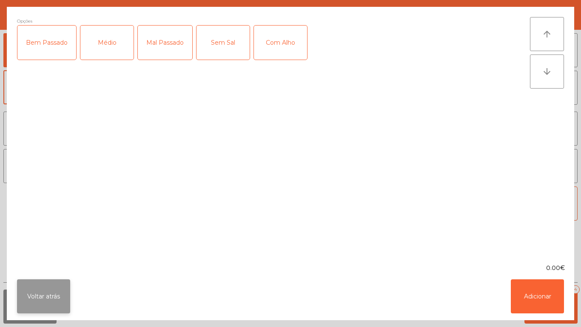
click at [53, 302] on button "Voltar atrás" at bounding box center [43, 296] width 53 height 34
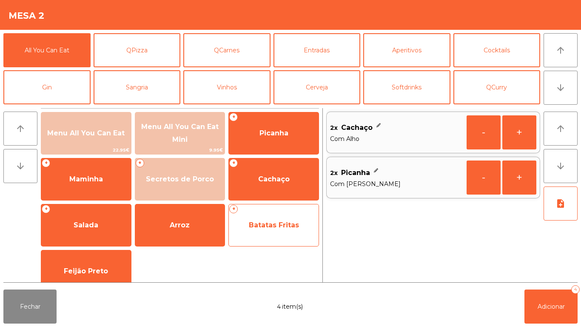
click at [275, 227] on span "Batatas Fritas" at bounding box center [274, 225] width 50 height 8
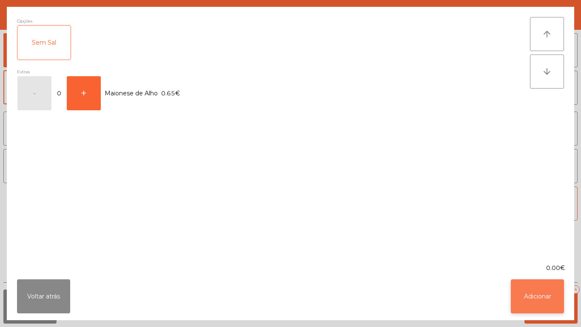
click at [529, 293] on button "Adicionar" at bounding box center [537, 296] width 53 height 34
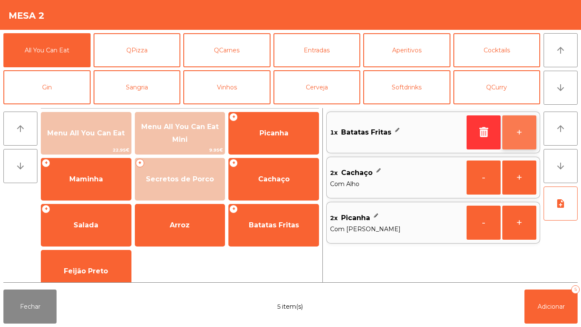
click at [518, 130] on button "+" at bounding box center [519, 132] width 34 height 34
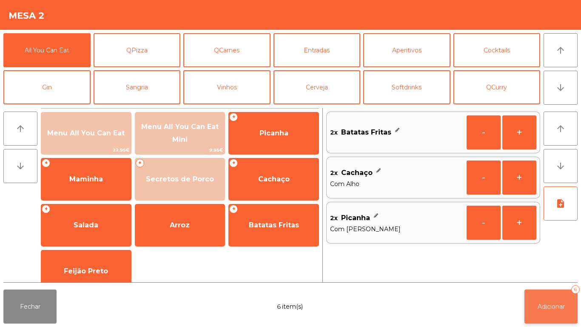
click at [544, 307] on span "Adicionar" at bounding box center [551, 306] width 27 height 8
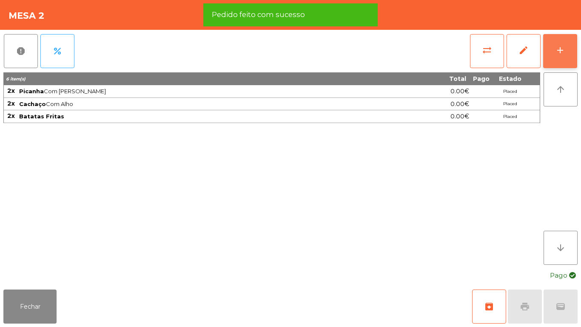
click at [555, 50] on button "add" at bounding box center [560, 51] width 34 height 34
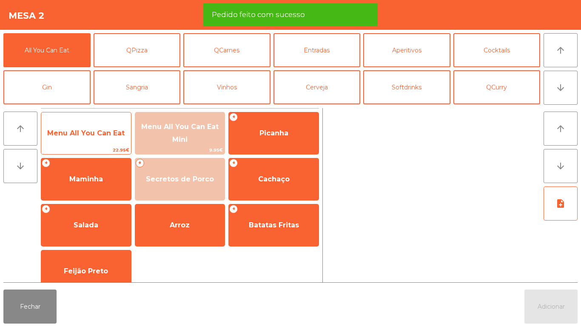
click at [95, 146] on span "22.95€" at bounding box center [86, 150] width 90 height 8
click at [88, 140] on span "Menu All You Can Eat" at bounding box center [86, 133] width 90 height 23
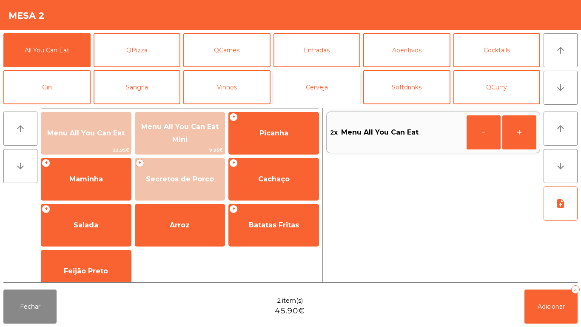
click at [330, 94] on button "Cerveja" at bounding box center [317, 87] width 87 height 34
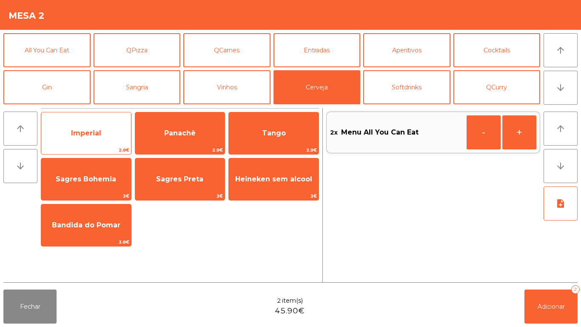
click at [103, 139] on span "Imperial" at bounding box center [86, 133] width 90 height 23
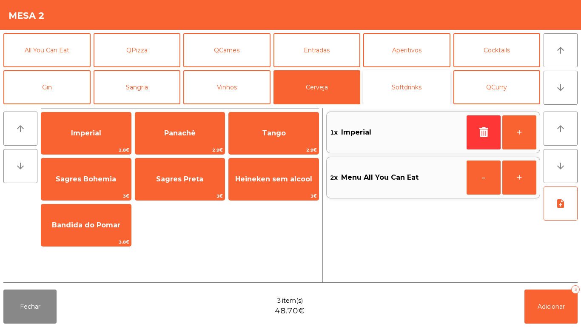
click at [409, 91] on button "Softdrinks" at bounding box center [406, 87] width 87 height 34
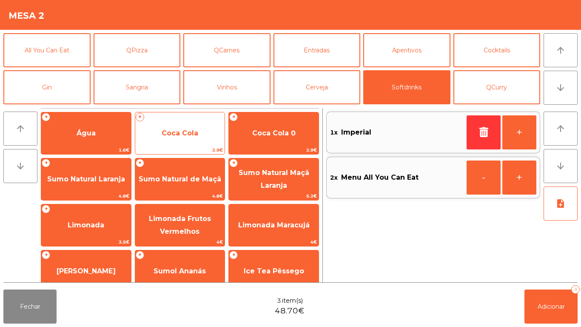
click at [197, 141] on span "Coca Cola" at bounding box center [180, 133] width 90 height 23
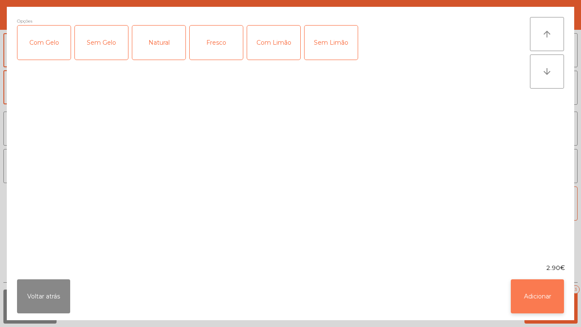
click at [538, 295] on button "Adicionar" at bounding box center [537, 296] width 53 height 34
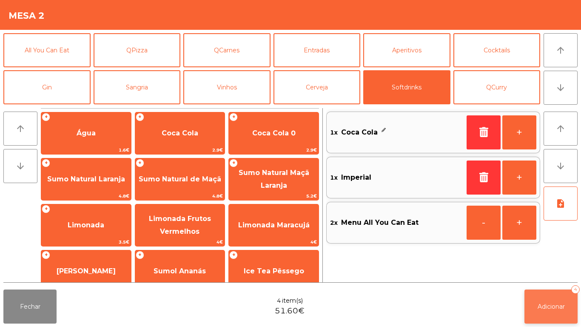
click at [559, 305] on span "Adicionar" at bounding box center [551, 306] width 27 height 8
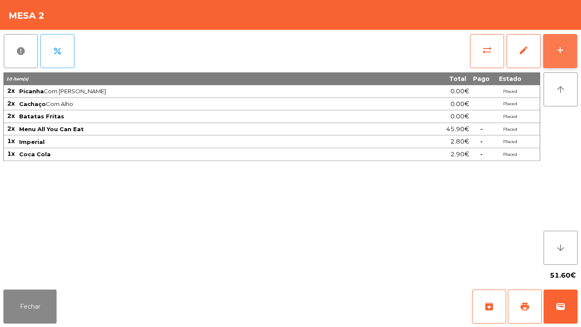
click at [553, 50] on button "add" at bounding box center [560, 51] width 34 height 34
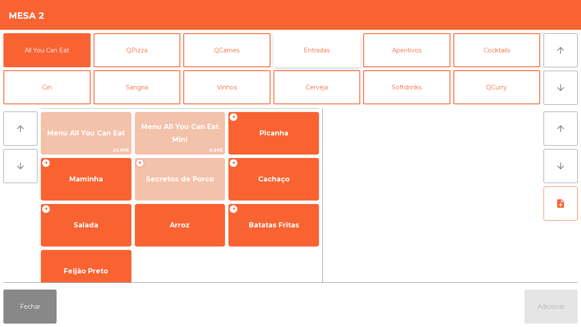
click at [328, 52] on button "Entradas" at bounding box center [317, 50] width 87 height 34
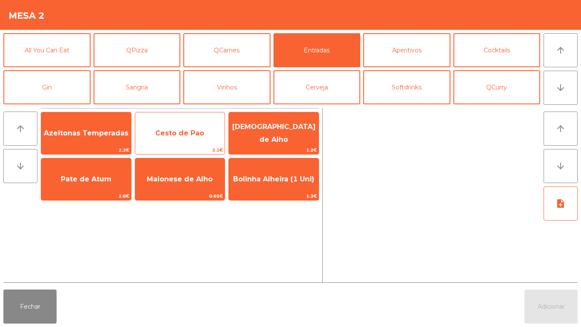
click at [188, 136] on span "Cesto de Pao" at bounding box center [179, 133] width 49 height 8
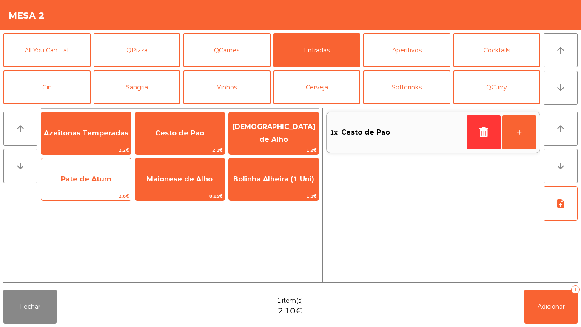
click at [94, 184] on span "Pate de Atum" at bounding box center [86, 179] width 90 height 23
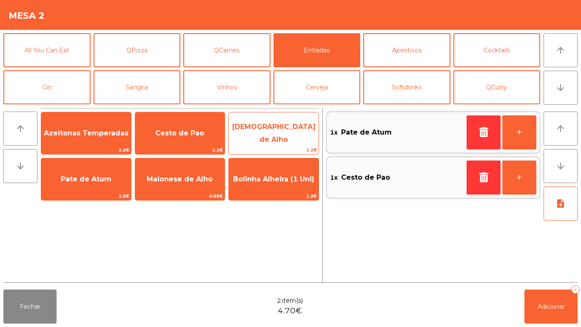
click at [282, 132] on span "[DEMOGRAPHIC_DATA] de Alho" at bounding box center [273, 133] width 83 height 21
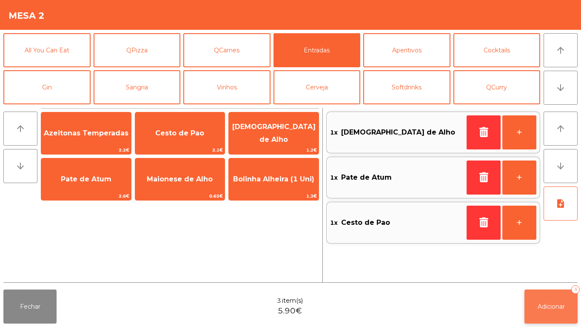
click at [542, 294] on button "Adicionar 3" at bounding box center [550, 306] width 53 height 34
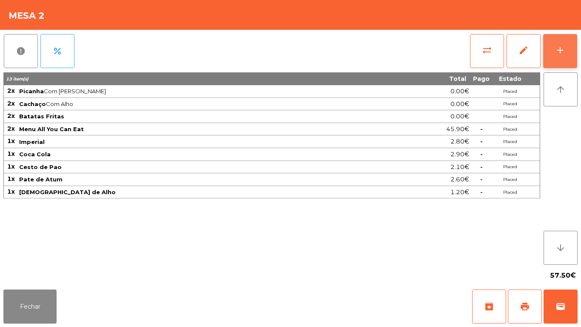
click at [556, 47] on div "add" at bounding box center [560, 50] width 10 height 10
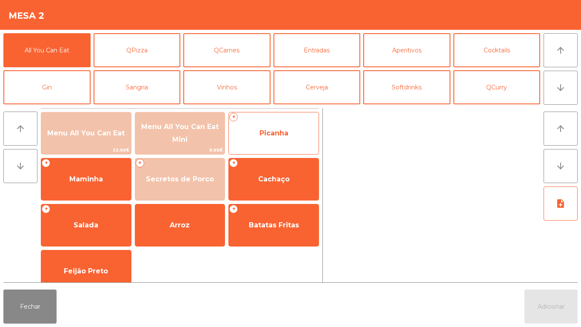
click at [264, 137] on span "Picanha" at bounding box center [274, 133] width 90 height 23
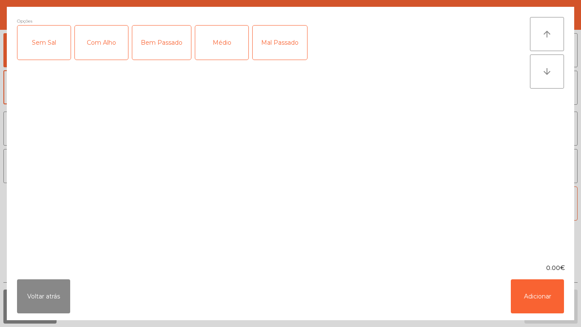
click at [105, 46] on div "Com Alho" at bounding box center [101, 43] width 53 height 34
click at [216, 43] on div "Médio" at bounding box center [221, 43] width 53 height 34
click at [545, 291] on button "Adicionar" at bounding box center [537, 296] width 53 height 34
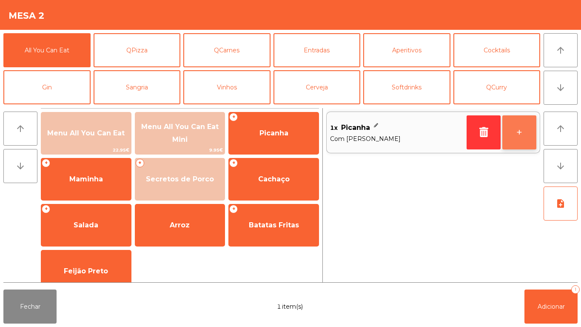
click at [507, 135] on button "+" at bounding box center [519, 132] width 34 height 34
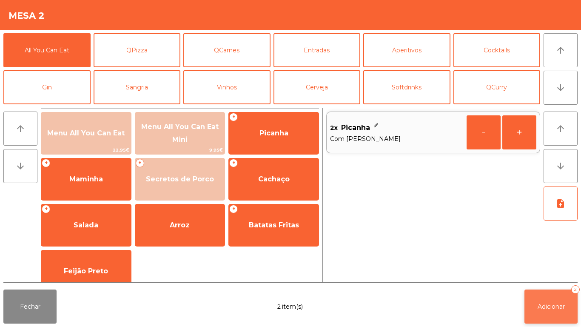
click at [550, 301] on button "Adicionar 2" at bounding box center [550, 306] width 53 height 34
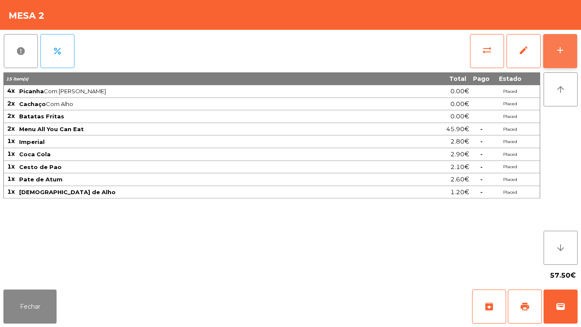
click at [549, 45] on button "add" at bounding box center [560, 51] width 34 height 34
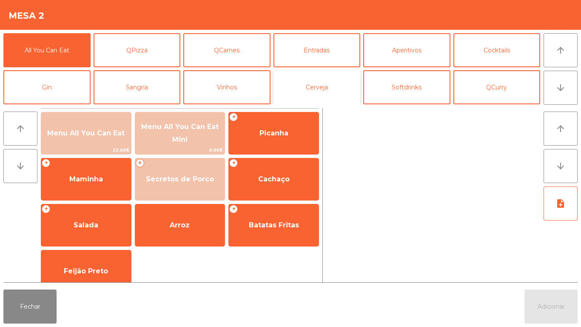
click at [318, 98] on button "Cerveja" at bounding box center [317, 87] width 87 height 34
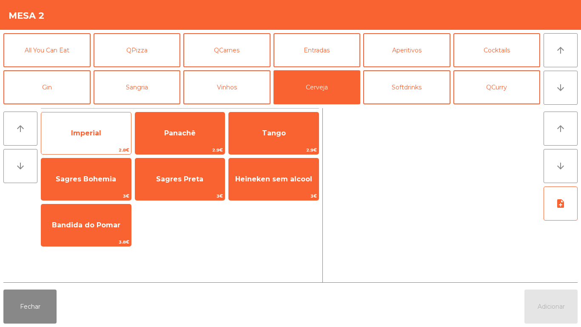
click at [100, 138] on span "Imperial" at bounding box center [86, 133] width 90 height 23
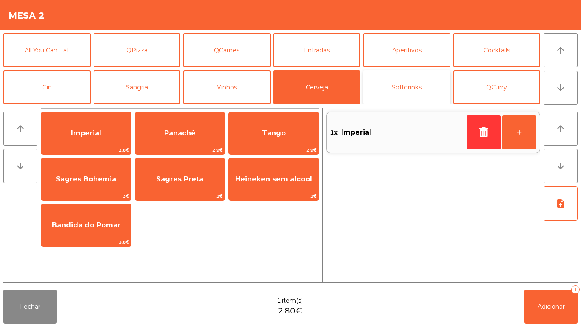
click at [407, 92] on button "Softdrinks" at bounding box center [406, 87] width 87 height 34
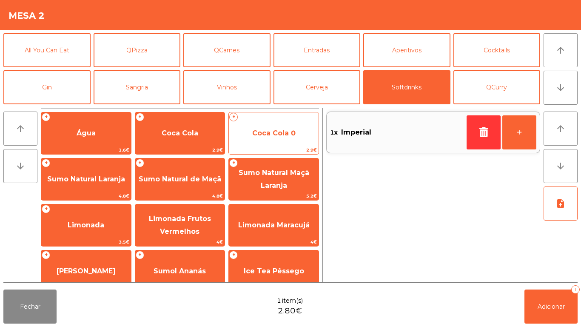
click at [270, 136] on span "Coca Cola 0" at bounding box center [273, 133] width 43 height 8
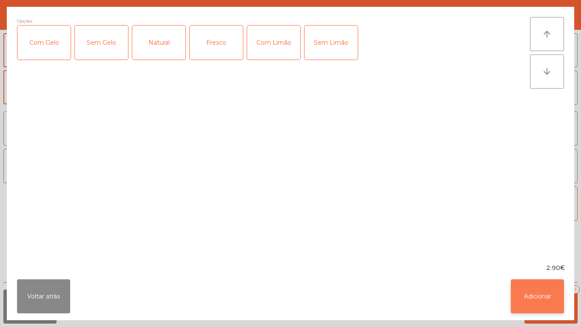
click at [538, 289] on button "Adicionar" at bounding box center [537, 296] width 53 height 34
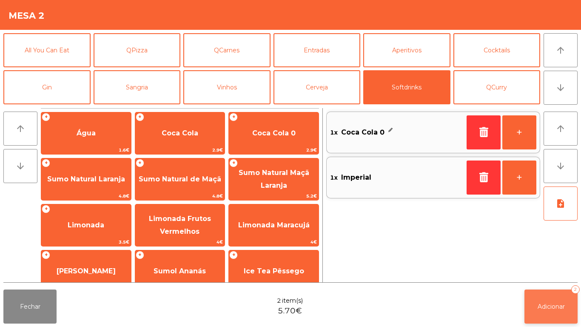
click at [555, 306] on span "Adicionar" at bounding box center [551, 306] width 27 height 8
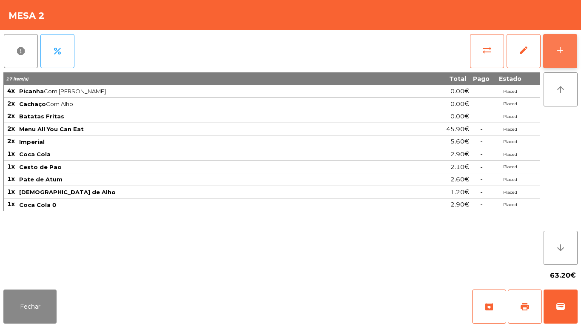
click at [551, 54] on button "add" at bounding box center [560, 51] width 34 height 34
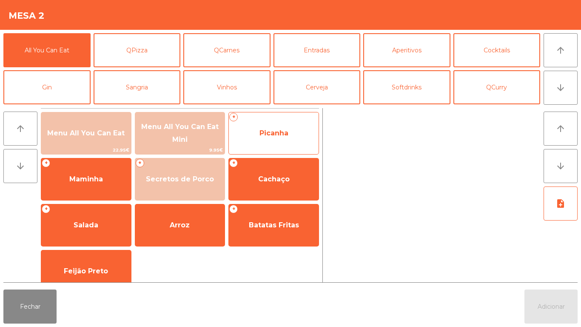
click at [286, 137] on span "Picanha" at bounding box center [273, 133] width 29 height 8
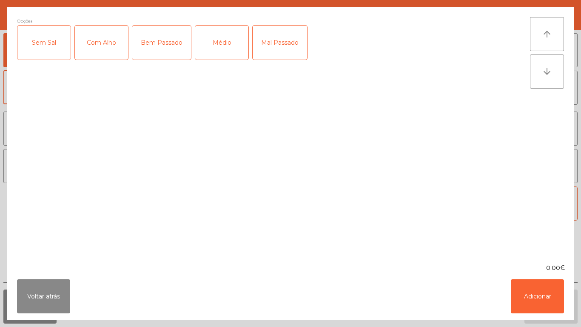
click at [105, 48] on div "Com Alho" at bounding box center [101, 43] width 53 height 34
click at [223, 44] on div "Médio" at bounding box center [221, 43] width 53 height 34
click at [534, 299] on button "Adicionar" at bounding box center [537, 296] width 53 height 34
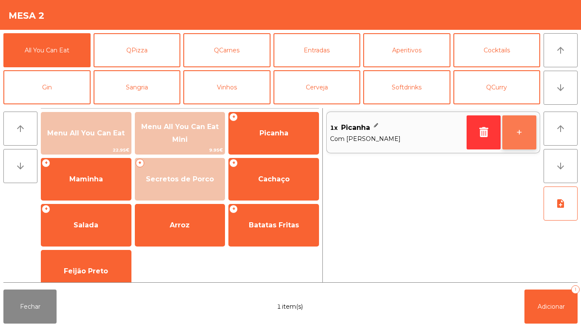
click at [512, 125] on button "+" at bounding box center [519, 132] width 34 height 34
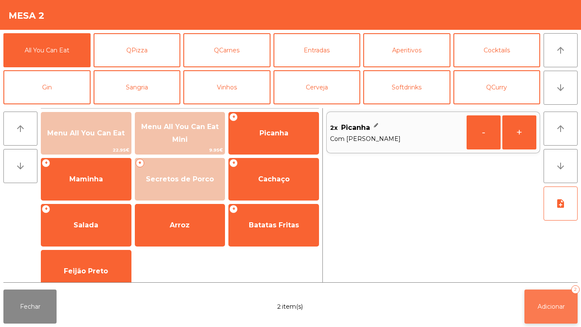
click at [552, 297] on button "Adicionar 2" at bounding box center [550, 306] width 53 height 34
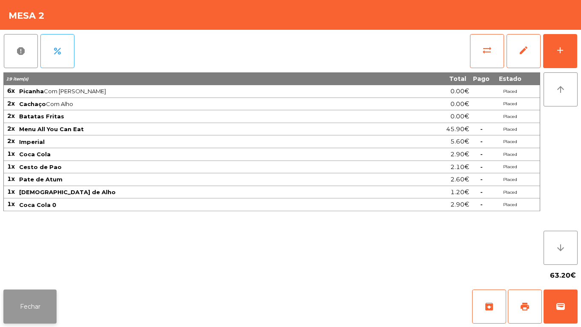
click at [31, 301] on button "Fechar" at bounding box center [29, 306] width 53 height 34
click at [552, 49] on button "add" at bounding box center [560, 51] width 34 height 34
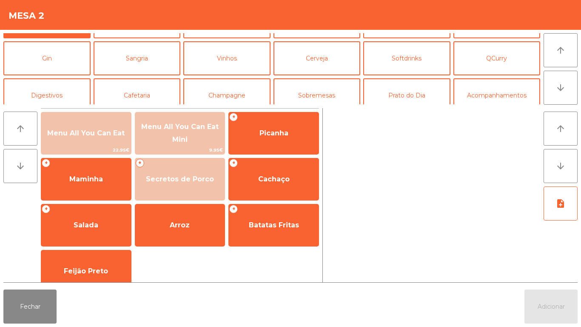
scroll to position [40, 0]
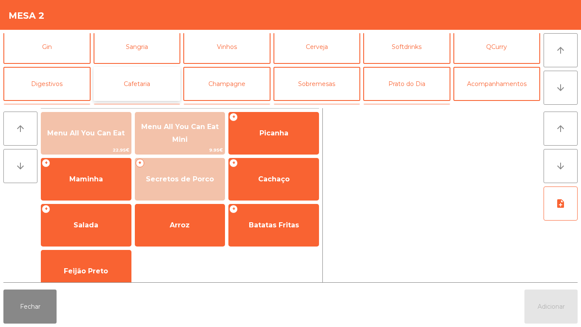
click at [152, 91] on button "Cafetaria" at bounding box center [137, 84] width 87 height 34
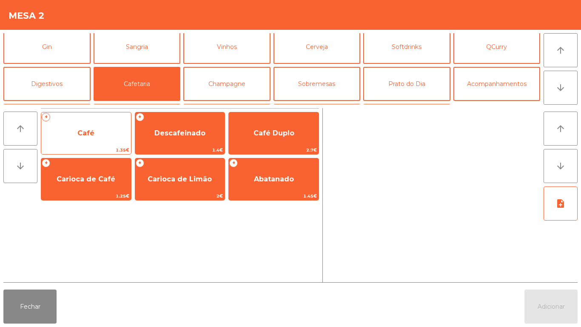
click at [88, 136] on span "Café" at bounding box center [85, 133] width 17 height 8
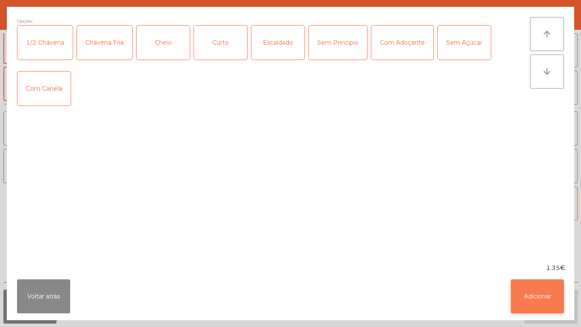
click at [529, 305] on button "Adicionar" at bounding box center [537, 296] width 53 height 34
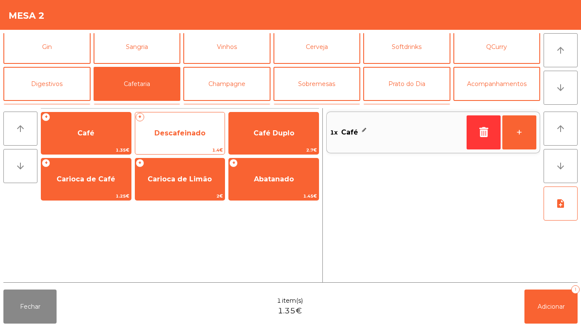
click at [183, 141] on span "Descafeinado" at bounding box center [180, 133] width 90 height 23
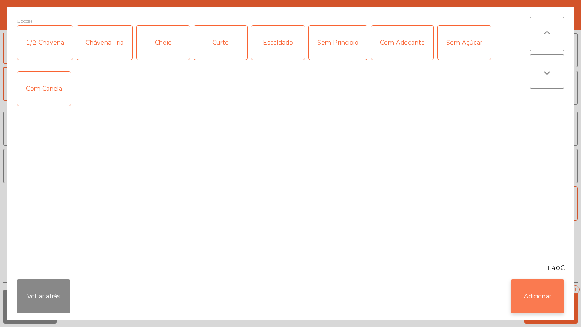
click at [529, 299] on button "Adicionar" at bounding box center [537, 296] width 53 height 34
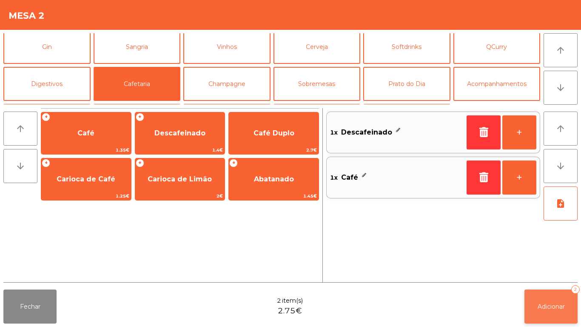
click at [558, 304] on span "Adicionar" at bounding box center [551, 306] width 27 height 8
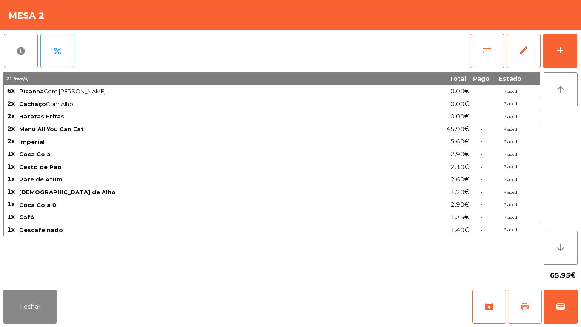
click at [522, 298] on button "print" at bounding box center [525, 306] width 34 height 34
click at [553, 305] on button "wallet" at bounding box center [561, 306] width 34 height 34
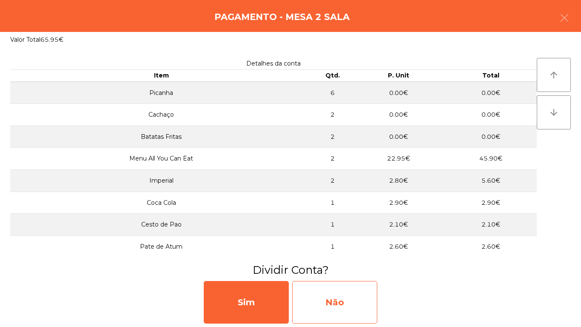
click at [343, 305] on div "Não" at bounding box center [334, 302] width 85 height 43
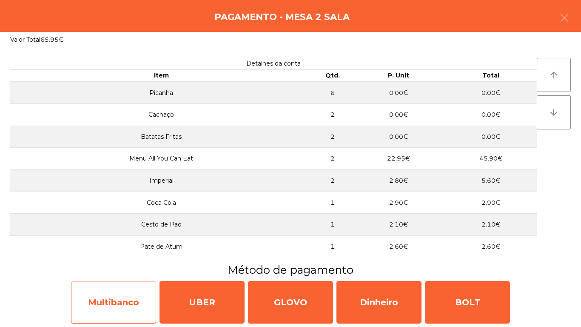
click at [130, 306] on div "Multibanco" at bounding box center [113, 302] width 85 height 43
select select "**"
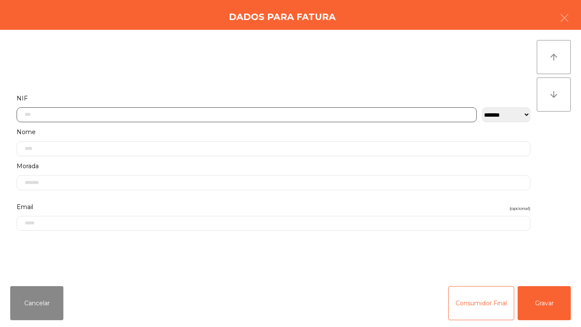
click at [82, 114] on input "text" at bounding box center [247, 114] width 460 height 15
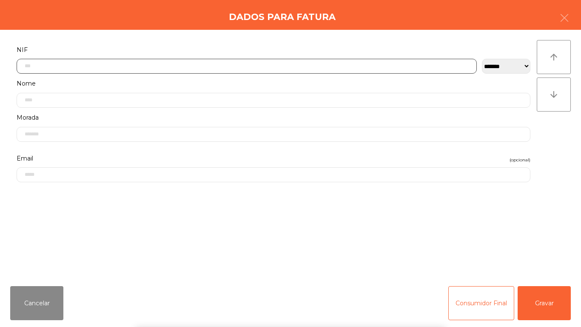
scroll to position [52, 0]
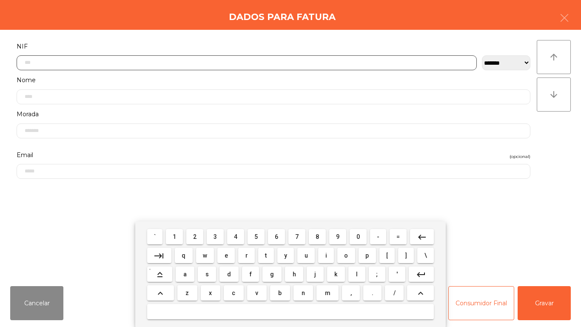
click at [195, 236] on span "2" at bounding box center [194, 236] width 3 height 7
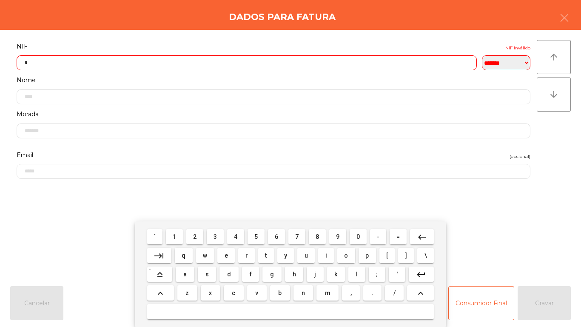
click at [358, 236] on span "0" at bounding box center [357, 236] width 3 height 7
click at [338, 237] on span "9" at bounding box center [337, 236] width 3 height 7
click at [256, 236] on span "5" at bounding box center [255, 236] width 3 height 7
click at [217, 237] on span "3" at bounding box center [215, 236] width 3 height 7
click at [318, 236] on span "8" at bounding box center [317, 236] width 3 height 7
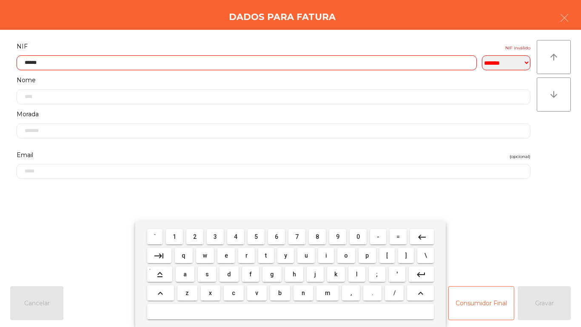
click at [338, 236] on span "9" at bounding box center [337, 236] width 3 height 7
click at [256, 234] on span "5" at bounding box center [255, 236] width 3 height 7
click at [216, 236] on span "3" at bounding box center [215, 236] width 3 height 7
type input "*********"
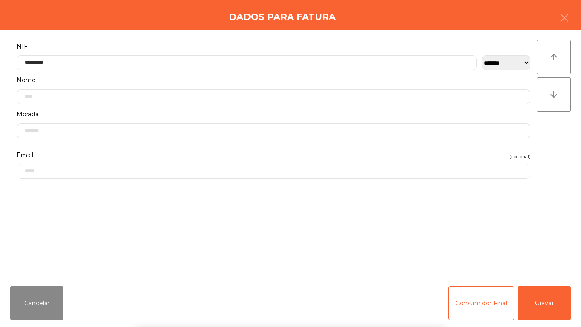
click at [544, 303] on div "` 1 2 3 4 5 6 7 8 9 0 - = keyboard_backspace keyboard_tab q w e r t y u i o p […" at bounding box center [290, 273] width 581 height 105
click at [545, 298] on button "Gravar" at bounding box center [544, 303] width 53 height 34
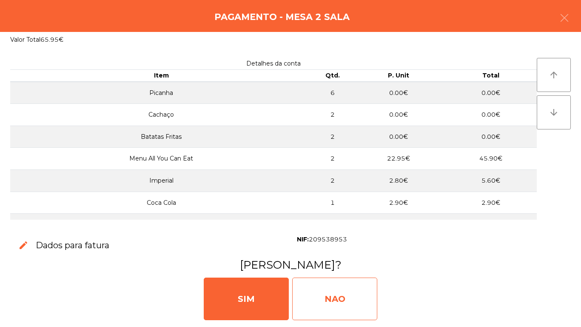
click at [346, 297] on div "NAO" at bounding box center [334, 298] width 85 height 43
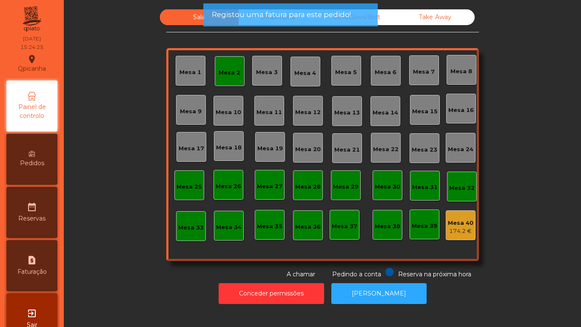
click at [217, 82] on div "Mesa 2" at bounding box center [230, 71] width 30 height 30
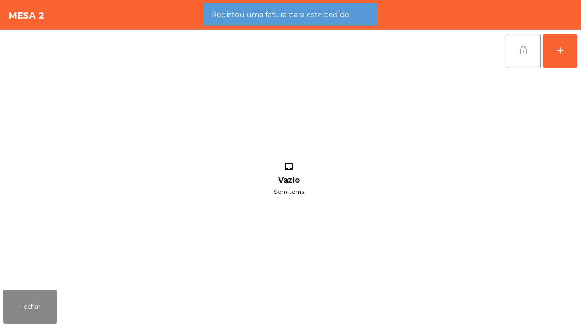
click at [524, 51] on span "lock_open" at bounding box center [524, 50] width 10 height 10
